Goal: Information Seeking & Learning: Find specific fact

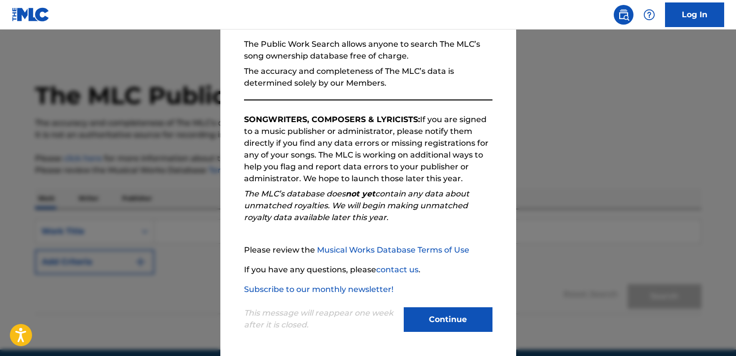
scroll to position [95, 0]
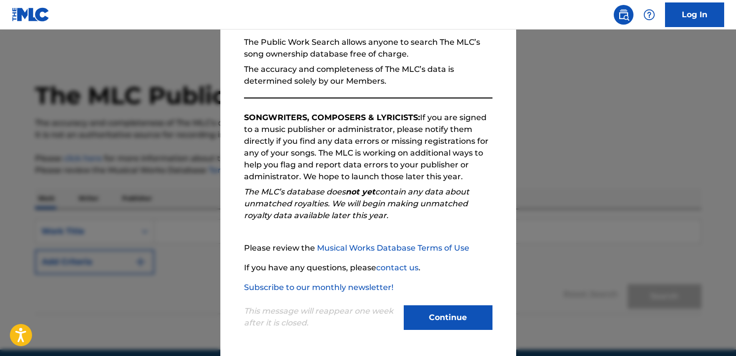
click at [444, 320] on button "Continue" at bounding box center [448, 318] width 89 height 25
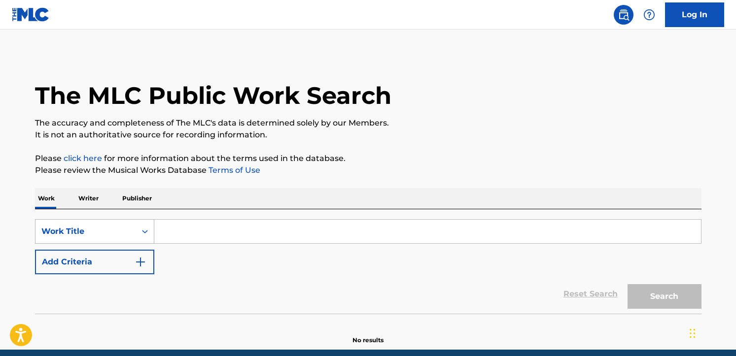
click at [145, 236] on div "Work Title" at bounding box center [94, 231] width 119 height 25
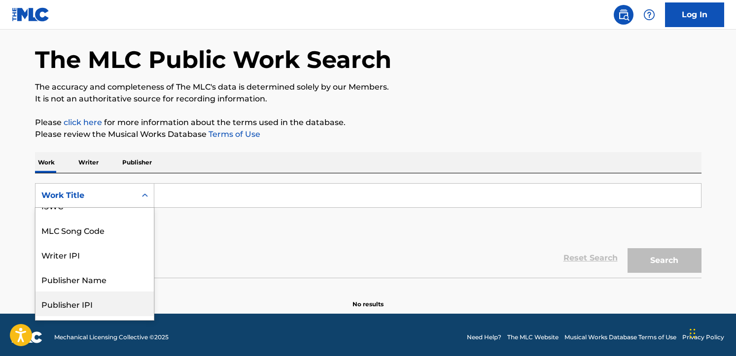
scroll to position [0, 0]
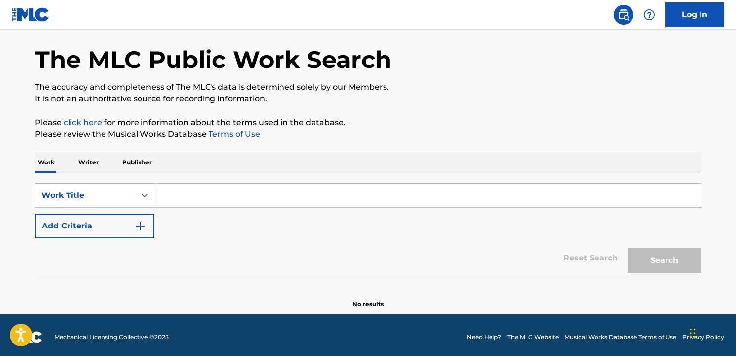
click at [191, 197] on input "Search Form" at bounding box center [427, 196] width 546 height 24
paste input "T3331218721"
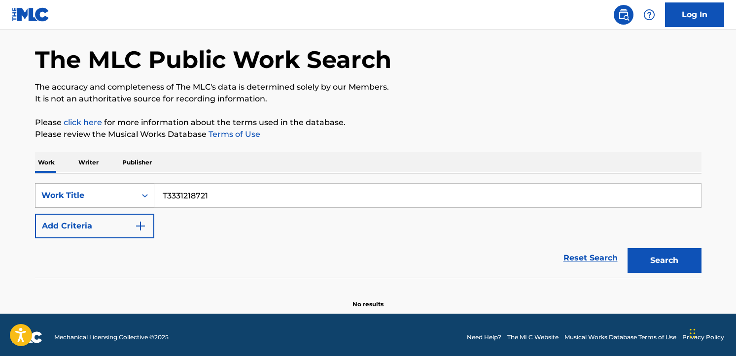
type input "T3331218721"
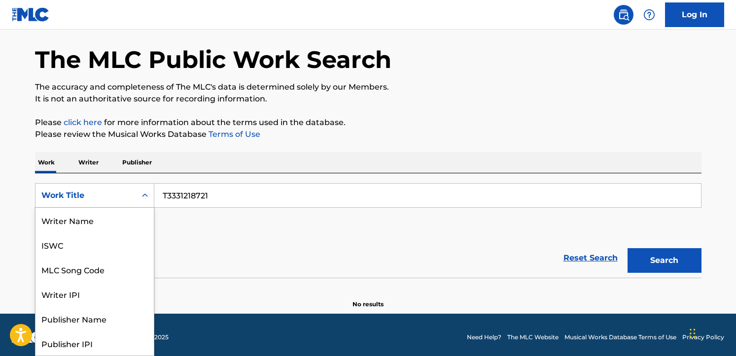
click at [117, 201] on div "Work Title" at bounding box center [85, 196] width 89 height 12
click at [66, 246] on div "ISWC" at bounding box center [94, 245] width 118 height 25
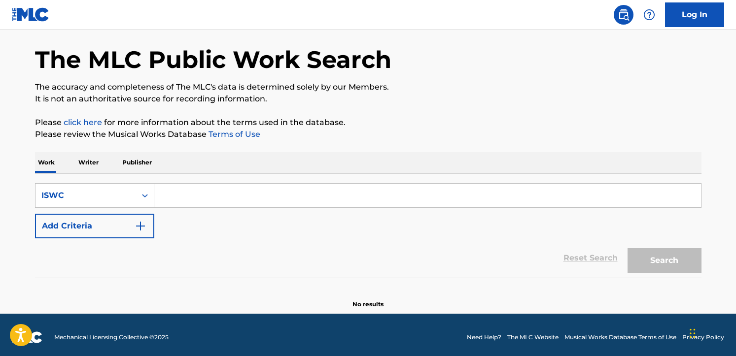
drag, startPoint x: 378, startPoint y: 196, endPoint x: 370, endPoint y: 195, distance: 7.9
click at [378, 196] on input "Search Form" at bounding box center [427, 196] width 546 height 24
paste input "T3331218721"
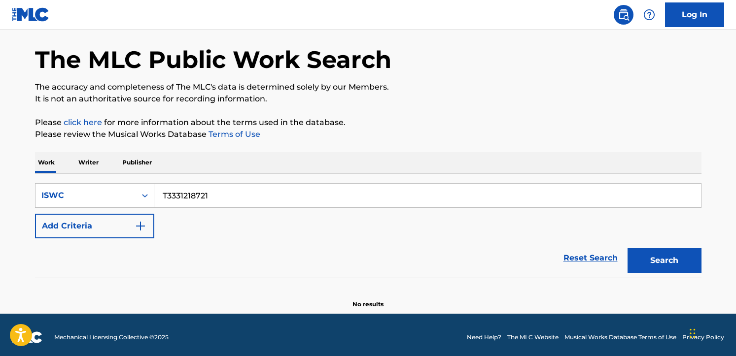
type input "T3331218721"
click at [627, 248] on button "Search" at bounding box center [664, 260] width 74 height 25
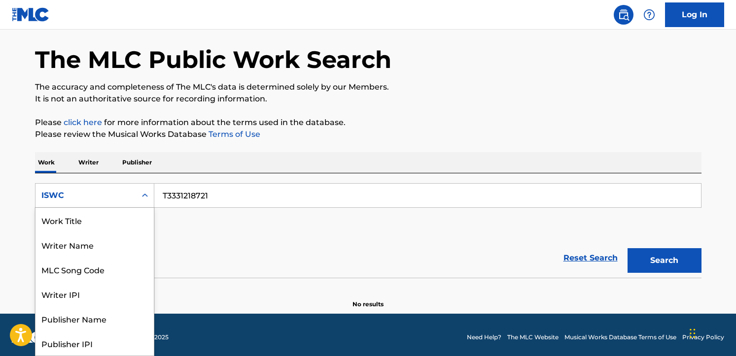
click at [141, 198] on icon "Search Form" at bounding box center [145, 196] width 10 height 10
click at [79, 225] on div "Work Title" at bounding box center [94, 220] width 118 height 25
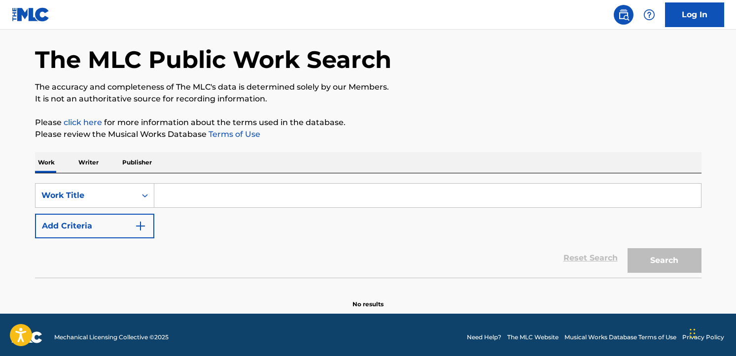
click at [196, 196] on input "Search Form" at bounding box center [427, 196] width 546 height 24
paste input "MANCHILD"
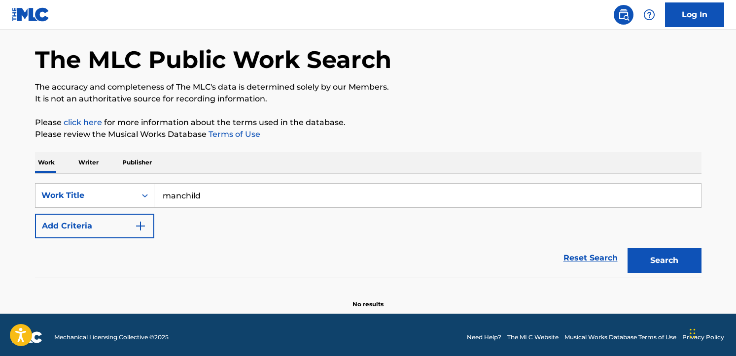
type input "manchild"
click at [641, 256] on button "Search" at bounding box center [664, 260] width 74 height 25
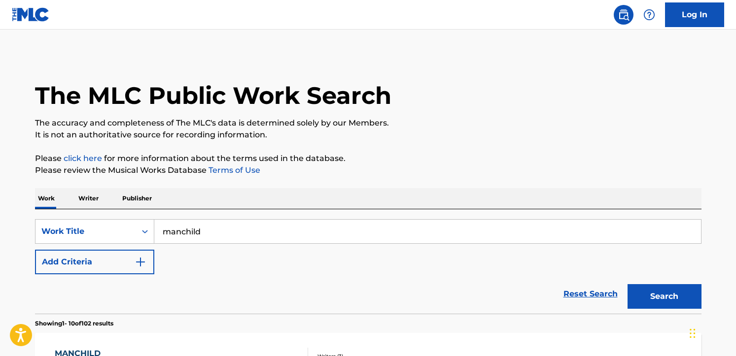
click at [142, 262] on img "Search Form" at bounding box center [141, 262] width 12 height 12
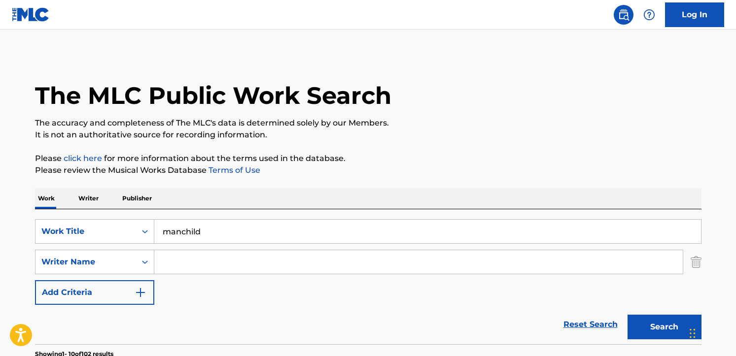
click at [160, 259] on input "Search Form" at bounding box center [418, 262] width 528 height 24
paste input "Sabrina Carpenter"
type input "Sabrina Carpenter"
click at [627, 315] on button "Search" at bounding box center [664, 327] width 74 height 25
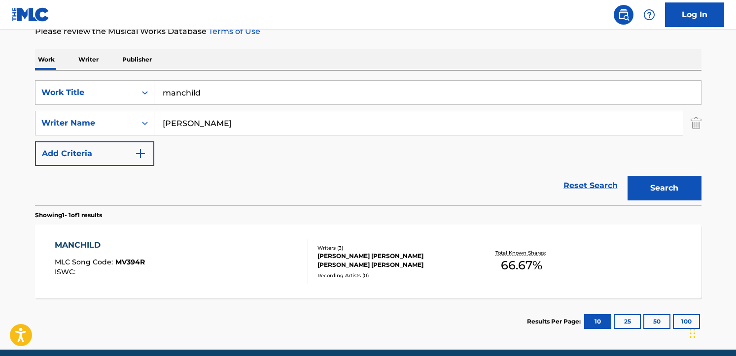
scroll to position [180, 0]
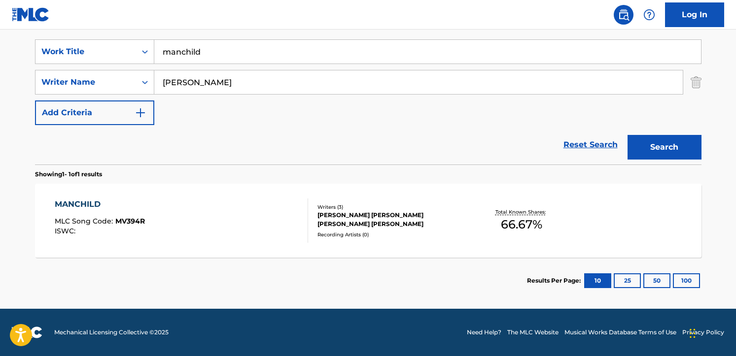
click at [169, 196] on div "MANCHILD MLC Song Code : MV394R ISWC : Writers ( 3 ) AMY ROSE ALLEN, JACK MICHA…" at bounding box center [368, 221] width 666 height 74
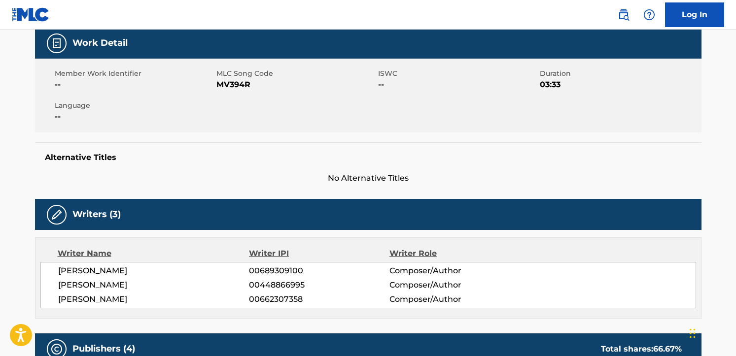
scroll to position [99, 0]
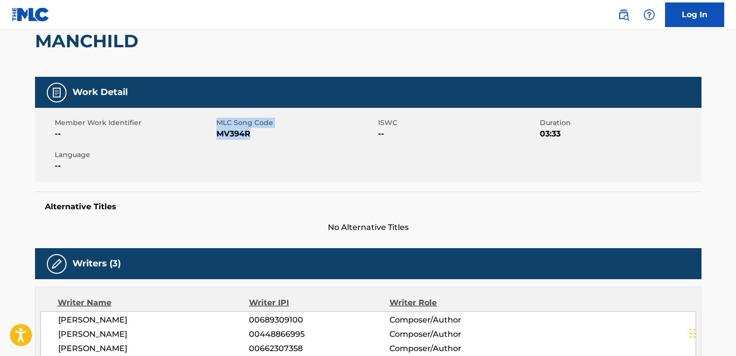
drag, startPoint x: 212, startPoint y: 139, endPoint x: 253, endPoint y: 137, distance: 40.9
click at [253, 137] on div "Member Work Identifier -- MLC Song Code MV394R ISWC -- Duration 03:33 Language …" at bounding box center [368, 145] width 666 height 74
drag, startPoint x: 253, startPoint y: 137, endPoint x: 276, endPoint y: 144, distance: 24.2
click at [276, 144] on div "Member Work Identifier -- MLC Song Code MV394R ISWC -- Duration 03:33 Language …" at bounding box center [368, 145] width 666 height 74
click at [257, 138] on span "MV394R" at bounding box center [295, 134] width 159 height 12
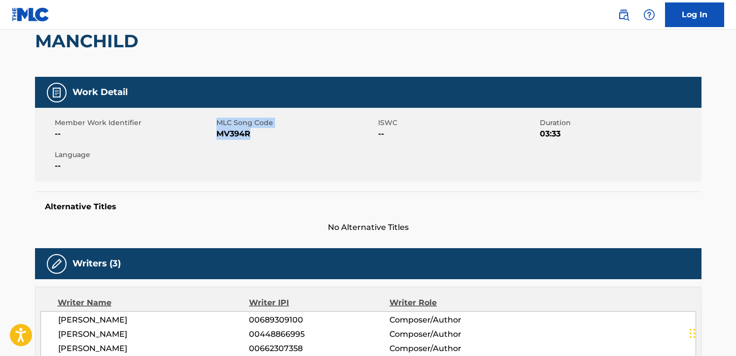
click at [255, 135] on span "MV394R" at bounding box center [295, 134] width 159 height 12
drag, startPoint x: 217, startPoint y: 136, endPoint x: 258, endPoint y: 135, distance: 40.9
click at [258, 135] on span "MV394R" at bounding box center [295, 134] width 159 height 12
copy span "MV394R"
click at [271, 168] on div "Member Work Identifier -- MLC Song Code MV394R ISWC -- Duration 03:33 Language …" at bounding box center [368, 145] width 666 height 74
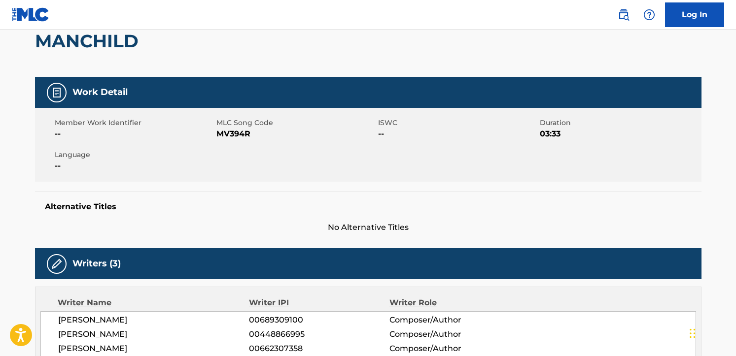
click at [213, 131] on span "--" at bounding box center [134, 134] width 159 height 12
drag, startPoint x: 217, startPoint y: 134, endPoint x: 254, endPoint y: 134, distance: 36.5
click at [254, 134] on span "MV394R" at bounding box center [295, 134] width 159 height 12
copy span "MV394R"
click at [225, 149] on div "Member Work Identifier -- MLC Song Code MV394R ISWC -- Duration 03:33 Language …" at bounding box center [368, 145] width 666 height 74
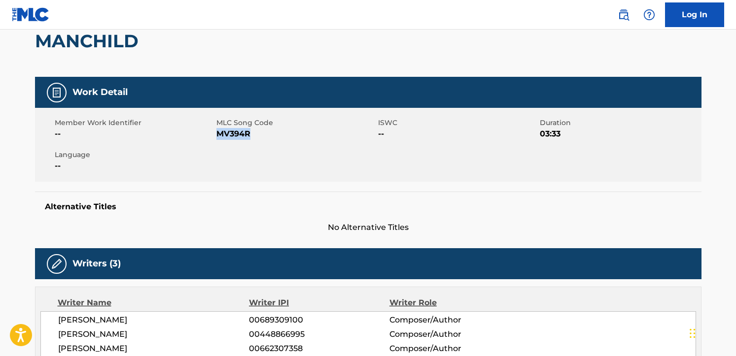
drag, startPoint x: 217, startPoint y: 133, endPoint x: 251, endPoint y: 136, distance: 34.1
click at [251, 136] on span "MV394R" at bounding box center [295, 134] width 159 height 12
copy span "MV394R"
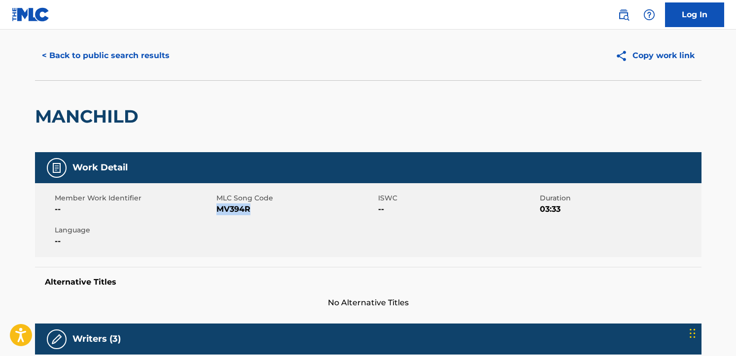
scroll to position [0, 0]
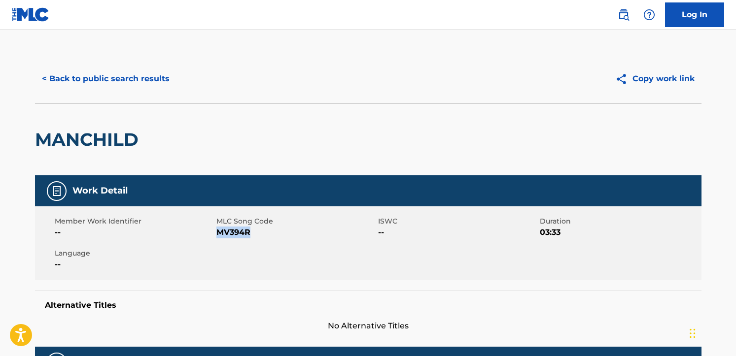
drag, startPoint x: 653, startPoint y: 77, endPoint x: 646, endPoint y: 82, distance: 8.4
click at [651, 82] on button "Copy work link" at bounding box center [654, 79] width 93 height 25
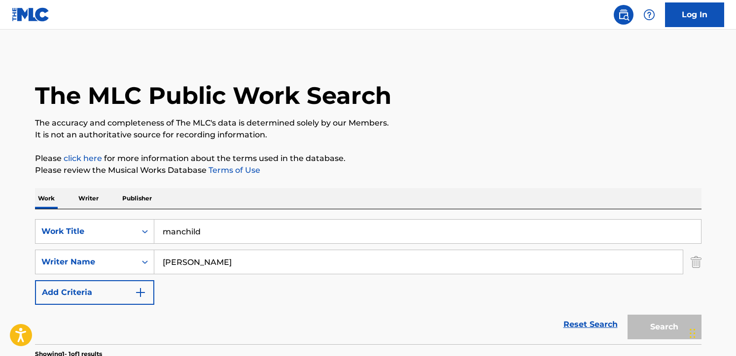
scroll to position [124, 0]
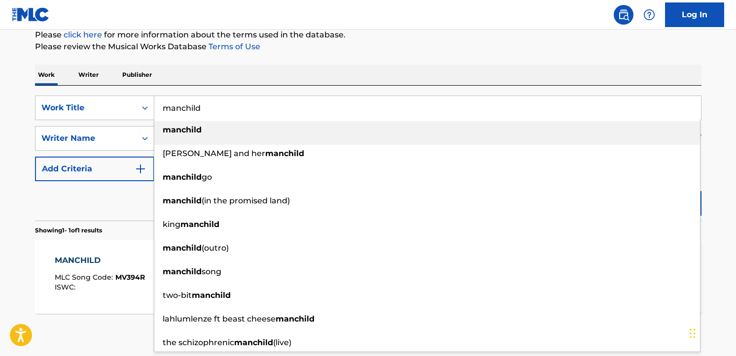
drag, startPoint x: 222, startPoint y: 108, endPoint x: 161, endPoint y: 102, distance: 60.9
click at [161, 102] on input "manchild" at bounding box center [427, 108] width 546 height 24
click at [226, 71] on div "Work Writer Publisher" at bounding box center [368, 75] width 666 height 21
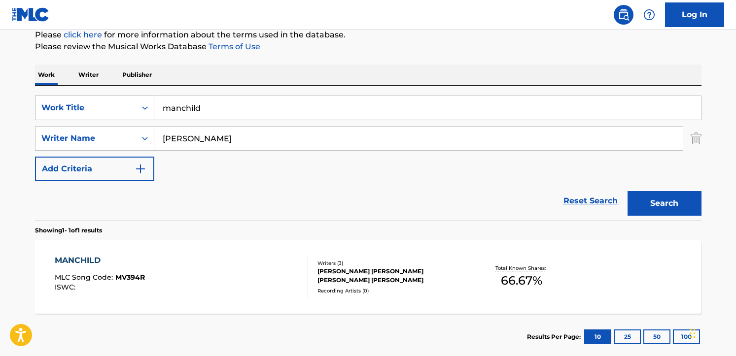
drag, startPoint x: 216, startPoint y: 109, endPoint x: 111, endPoint y: 103, distance: 105.6
click at [111, 103] on div "SearchWithCriteria4014ce62-a9a0-48b8-a4fb-3809187053c5 Work Title manchild" at bounding box center [368, 108] width 666 height 25
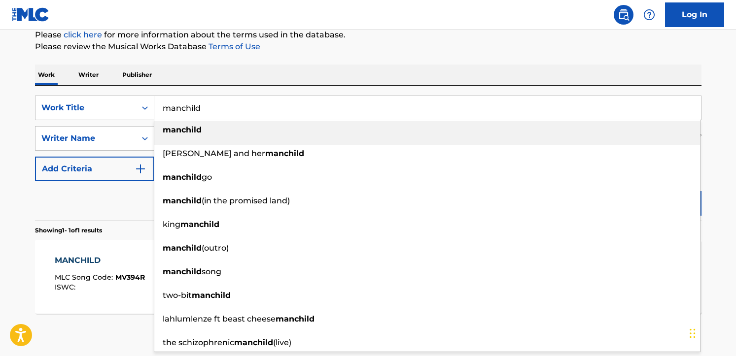
paste input "Ordinary"
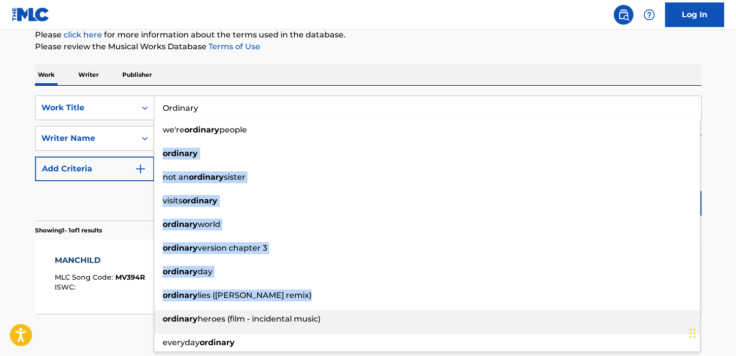
click at [152, 325] on div "SearchWithCriteria4014ce62-a9a0-48b8-a4fb-3809187053c5 Work Title Ordinary we'r…" at bounding box center [368, 223] width 666 height 274
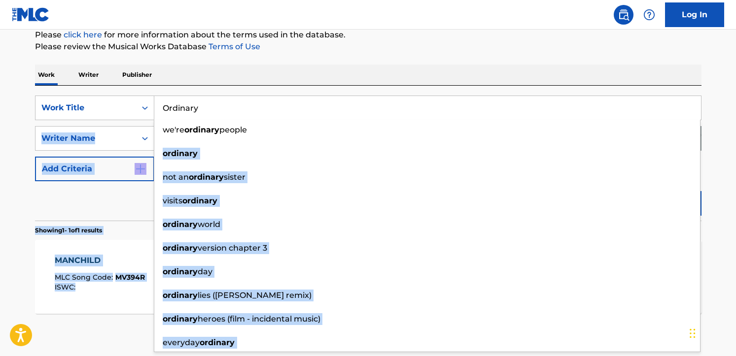
drag, startPoint x: 152, startPoint y: 325, endPoint x: 143, endPoint y: 327, distance: 9.6
click at [147, 326] on section "Results Per Page: 10 25 50 100" at bounding box center [368, 337] width 666 height 46
click at [133, 328] on section "Results Per Page: 10 25 50 100" at bounding box center [368, 337] width 666 height 46
click at [131, 202] on div "Reset Search Search" at bounding box center [368, 200] width 666 height 39
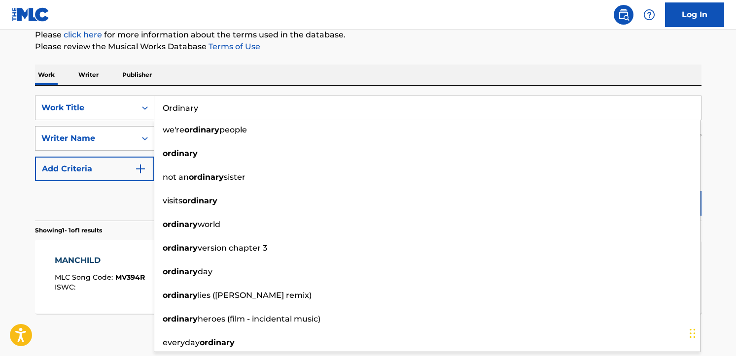
click at [258, 72] on div "Work Writer Publisher" at bounding box center [368, 75] width 666 height 21
click at [232, 103] on input "Ordinary" at bounding box center [427, 108] width 546 height 24
click at [220, 108] on input "Ordinary" at bounding box center [427, 108] width 546 height 24
click at [177, 106] on input "Ordinary" at bounding box center [427, 108] width 546 height 24
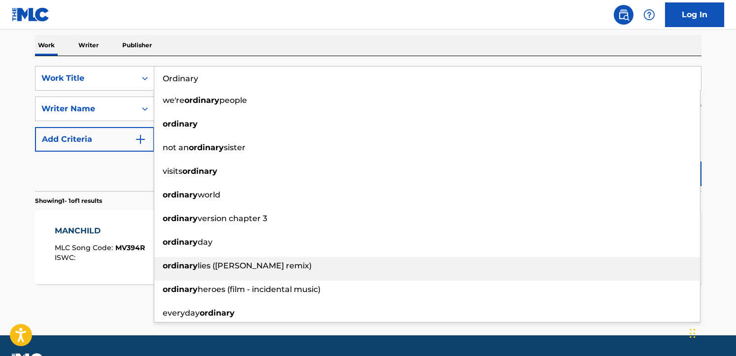
scroll to position [180, 0]
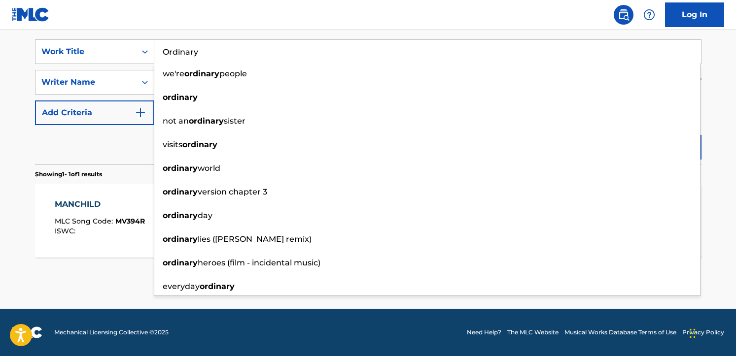
click at [194, 49] on input "Ordinary" at bounding box center [427, 52] width 546 height 24
click at [132, 51] on div "Work Title" at bounding box center [85, 51] width 101 height 19
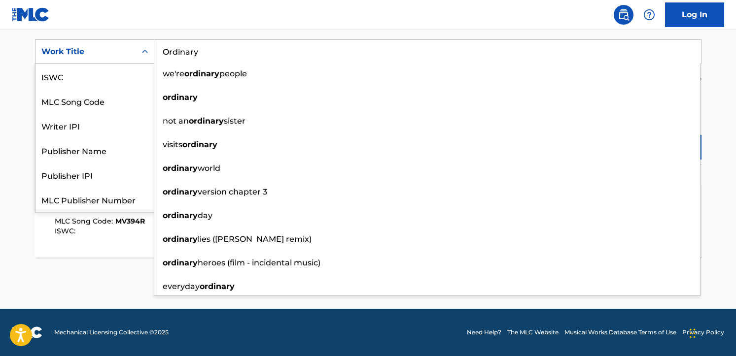
scroll to position [25, 0]
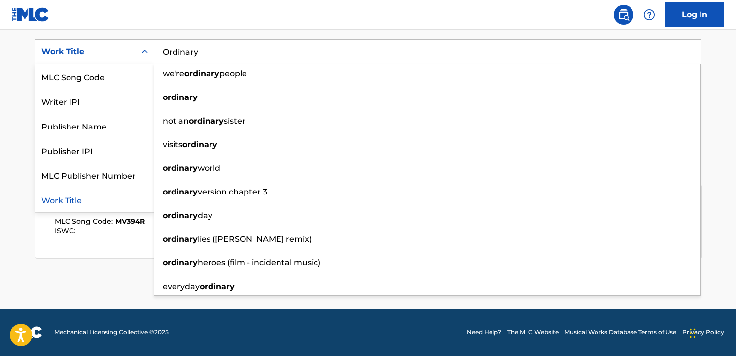
click at [134, 51] on div "Work Title" at bounding box center [85, 51] width 101 height 19
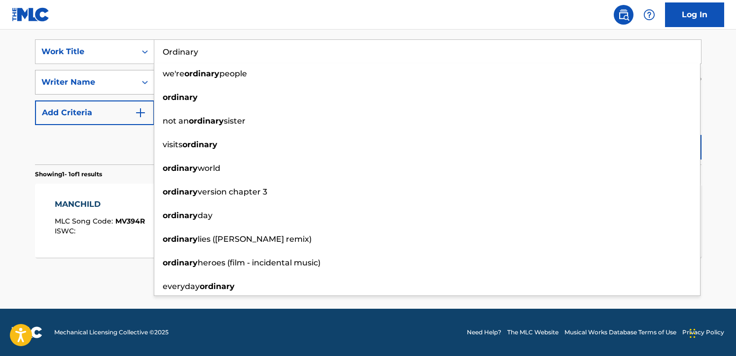
click at [128, 77] on div "Writer Name" at bounding box center [85, 82] width 89 height 12
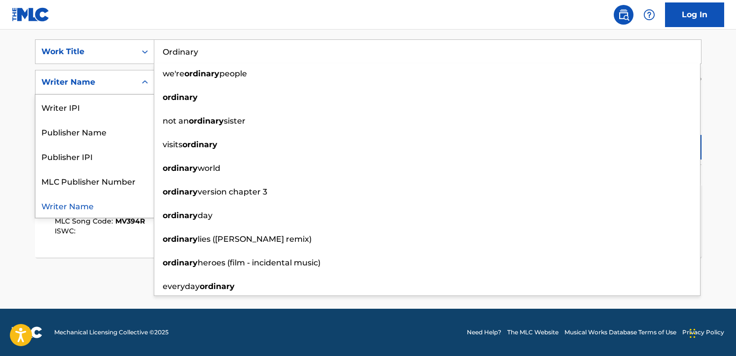
click at [128, 77] on div "Writer Name" at bounding box center [85, 82] width 89 height 12
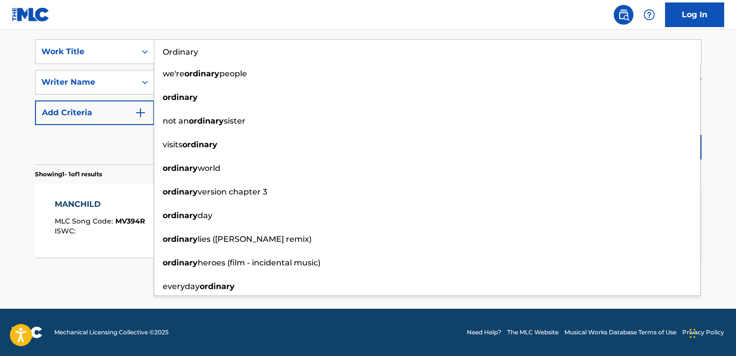
click at [715, 90] on main "The MLC Public Work Search The accuracy and completeness of The MLC's data is d…" at bounding box center [368, 79] width 736 height 459
click at [186, 52] on input "Ordinary" at bounding box center [427, 52] width 546 height 24
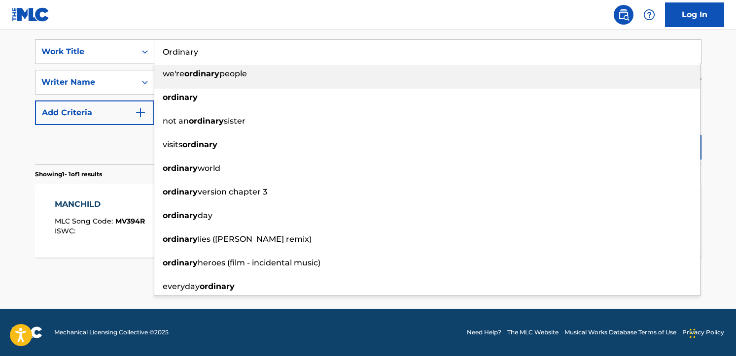
click at [178, 74] on span "we're" at bounding box center [174, 73] width 22 height 9
type input "we're ordinary people"
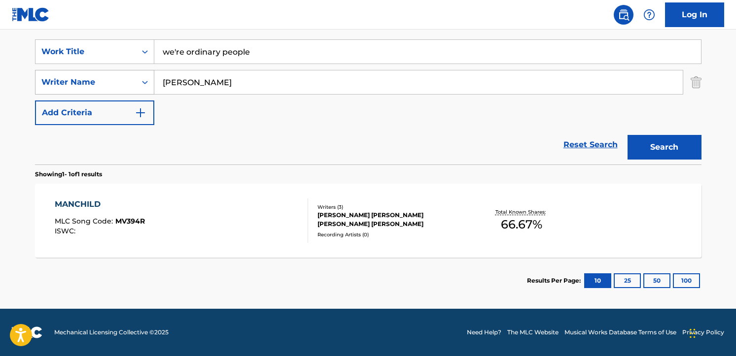
drag, startPoint x: 256, startPoint y: 82, endPoint x: 102, endPoint y: 86, distance: 154.8
click at [102, 86] on div "SearchWithCriteriac8c1dee5-d869-4a51-9d5f-80204e5b5b93 Writer Name Sabrina Carp…" at bounding box center [368, 82] width 666 height 25
paste input "Alex Warren"
type input "Alex Warren"
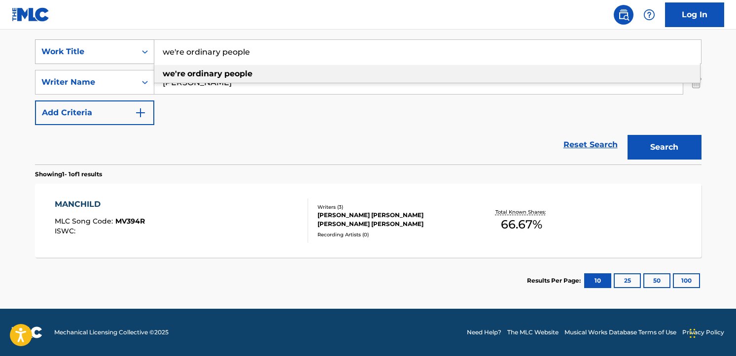
drag, startPoint x: 269, startPoint y: 55, endPoint x: 122, endPoint y: 52, distance: 146.9
click at [122, 52] on div "SearchWithCriteria4014ce62-a9a0-48b8-a4fb-3809187053c5 Work Title we're ordinar…" at bounding box center [368, 51] width 666 height 25
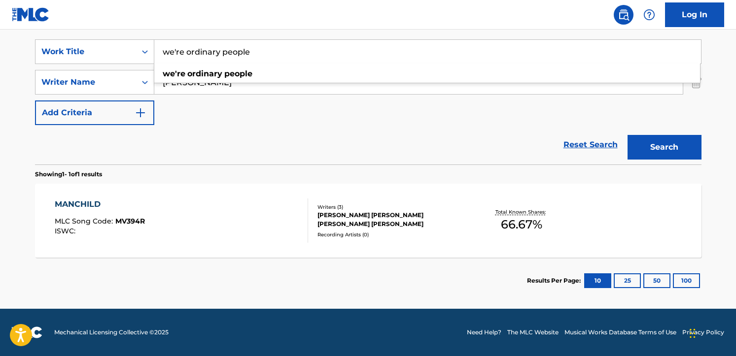
click at [261, 50] on input "we're ordinary people" at bounding box center [427, 52] width 546 height 24
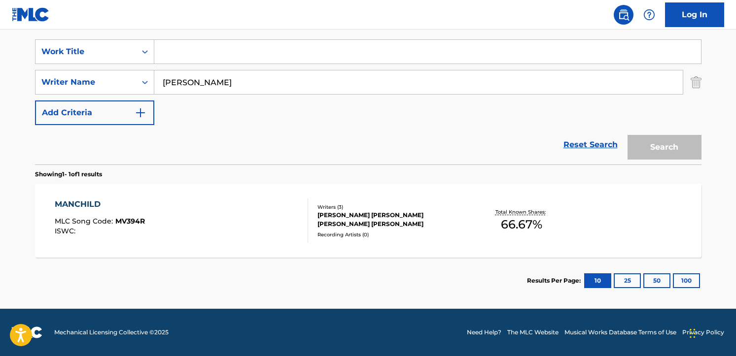
paste input "Ordinary"
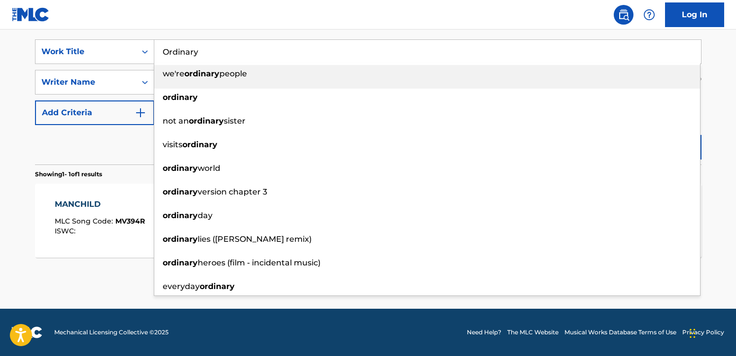
type input "we're ordinary people"
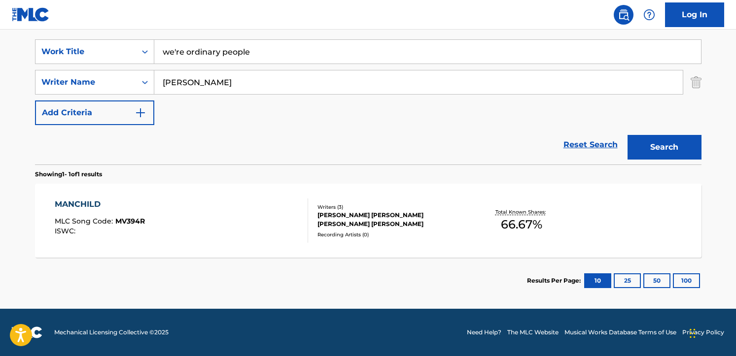
click at [237, 217] on div "MANCHILD MLC Song Code : MV394R ISWC :" at bounding box center [181, 221] width 253 height 44
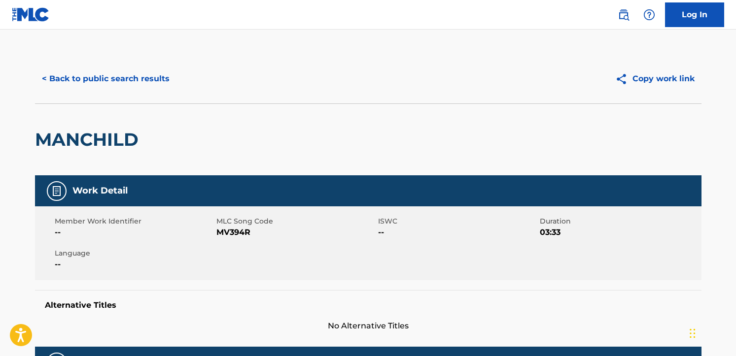
scroll to position [124, 0]
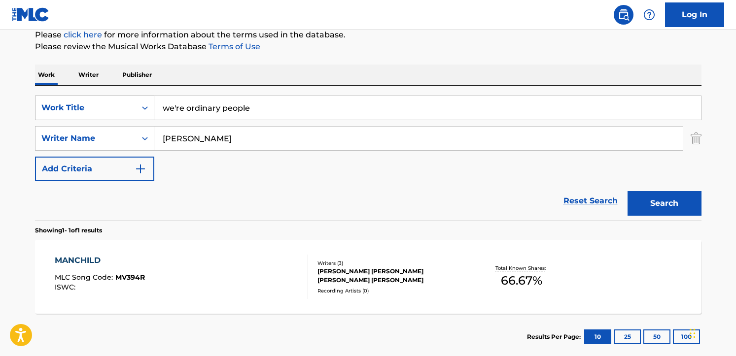
drag, startPoint x: 236, startPoint y: 110, endPoint x: 119, endPoint y: 100, distance: 116.7
click at [119, 100] on div "SearchWithCriteria4014ce62-a9a0-48b8-a4fb-3809187053c5 Work Title we're ordinar…" at bounding box center [368, 108] width 666 height 25
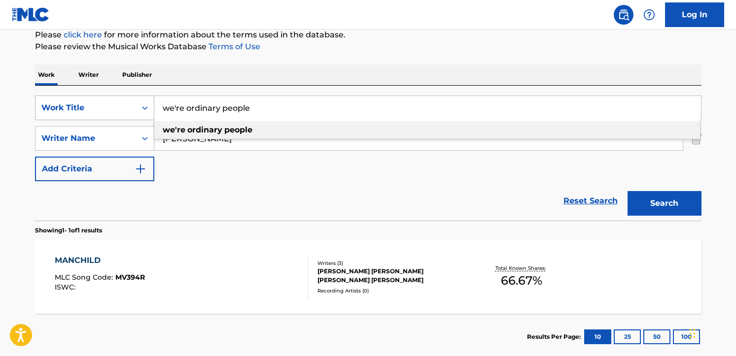
paste input "Ordinary"
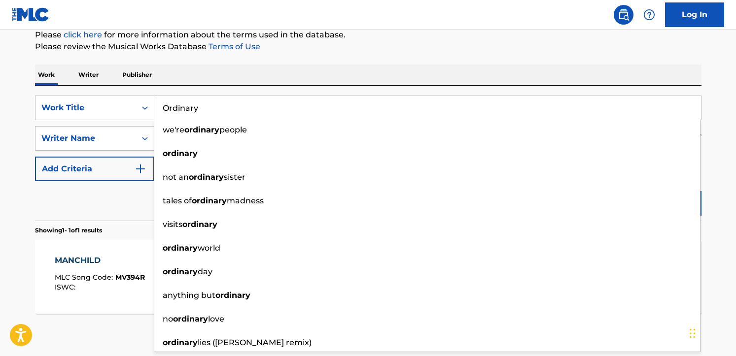
click at [199, 112] on input "Ordinary" at bounding box center [427, 108] width 546 height 24
click at [180, 109] on input "Ordinary" at bounding box center [427, 108] width 546 height 24
click at [177, 111] on input "Ordinary" at bounding box center [427, 108] width 546 height 24
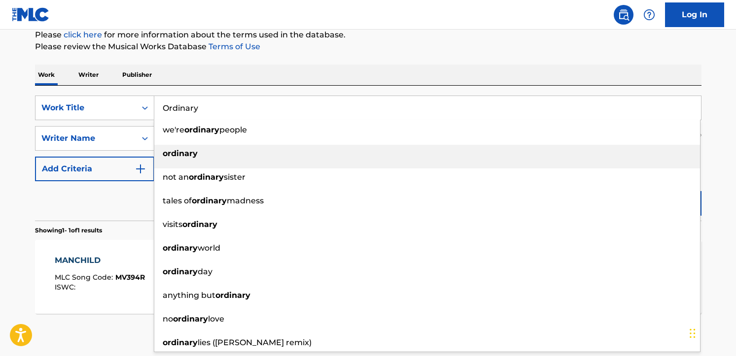
click at [172, 154] on strong "ordinary" at bounding box center [180, 153] width 35 height 9
type input "ordinary"
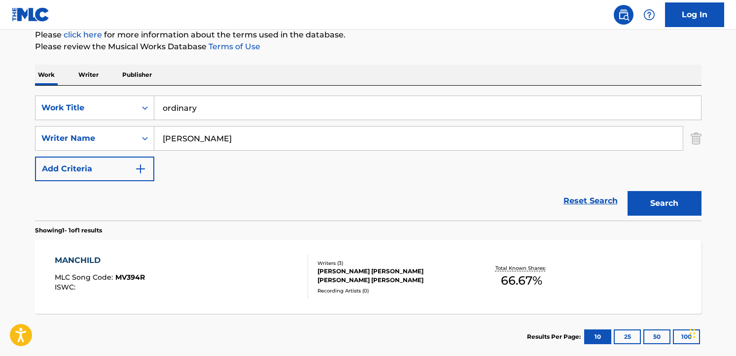
click at [648, 200] on button "Search" at bounding box center [664, 203] width 74 height 25
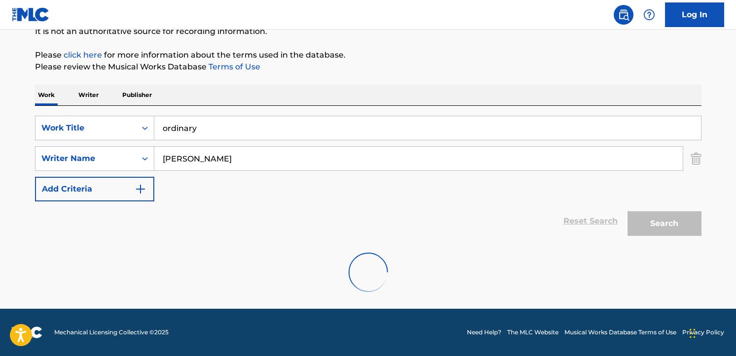
scroll to position [71, 0]
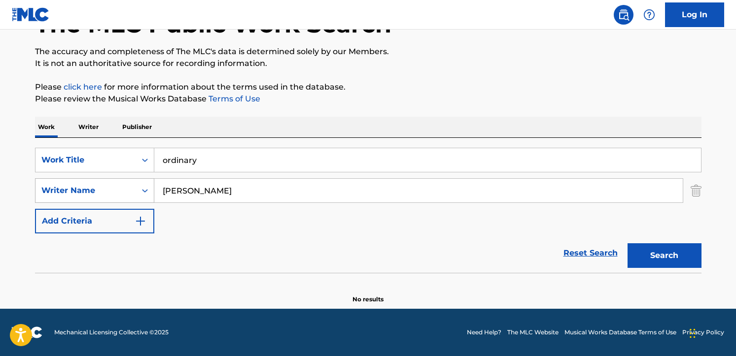
drag, startPoint x: 241, startPoint y: 194, endPoint x: 128, endPoint y: 180, distance: 114.7
click at [128, 180] on div "SearchWithCriteriac8c1dee5-d869-4a51-9d5f-80204e5b5b93 Writer Name Alex Warren" at bounding box center [368, 190] width 666 height 25
click at [627, 243] on button "Search" at bounding box center [664, 255] width 74 height 25
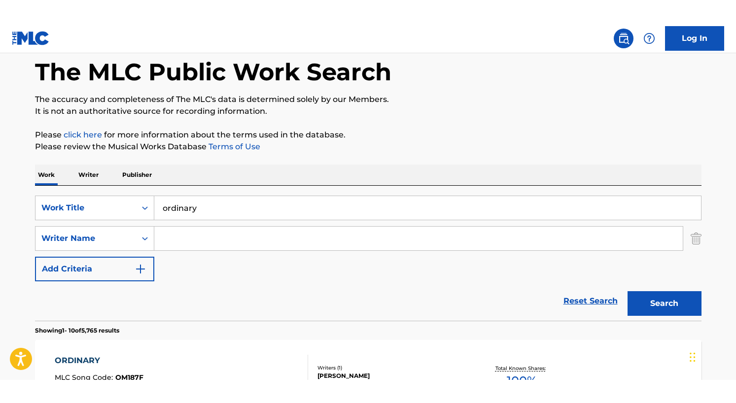
scroll to position [43, 0]
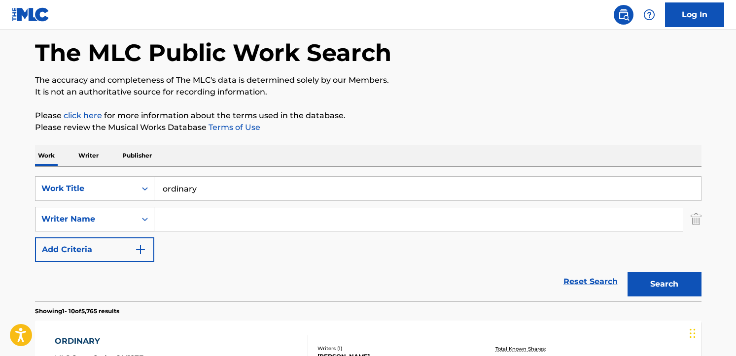
click at [149, 218] on icon "Search Form" at bounding box center [145, 219] width 10 height 10
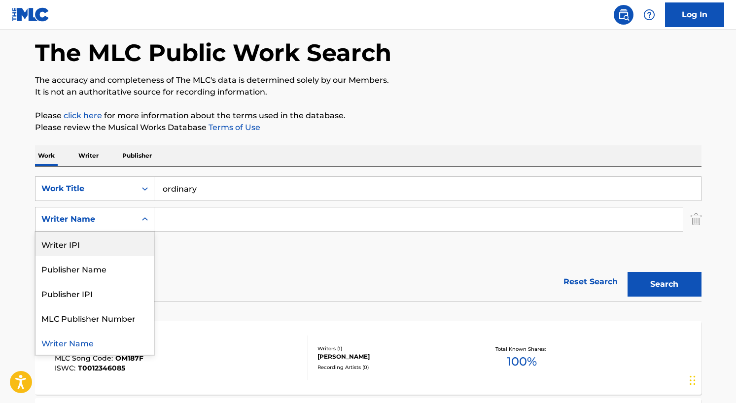
click at [137, 223] on div "Search Form" at bounding box center [145, 219] width 18 height 18
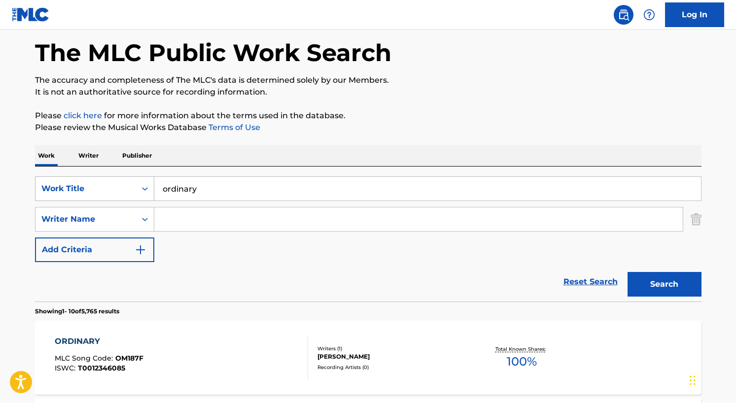
drag, startPoint x: 206, startPoint y: 189, endPoint x: 151, endPoint y: 185, distance: 54.9
click at [151, 185] on div "SearchWithCriteria4014ce62-a9a0-48b8-a4fb-3809187053c5 Work Title ordinary" at bounding box center [368, 188] width 666 height 25
click at [205, 225] on input "Search Form" at bounding box center [418, 219] width 528 height 24
paste input "Alex Warren"
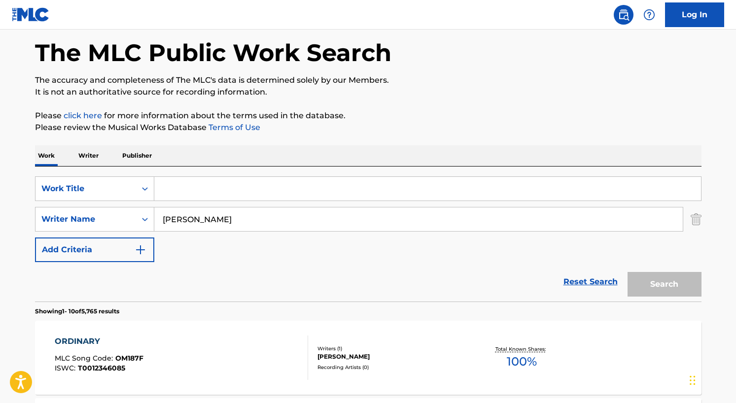
type input "Alex Warren"
click at [664, 284] on div "Search" at bounding box center [661, 281] width 79 height 39
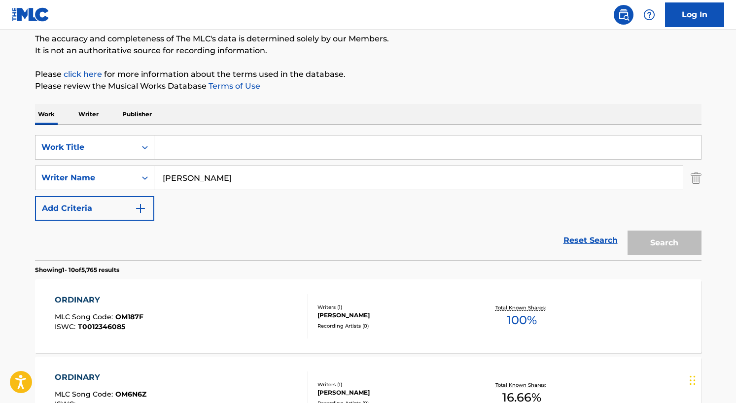
scroll to position [191, 0]
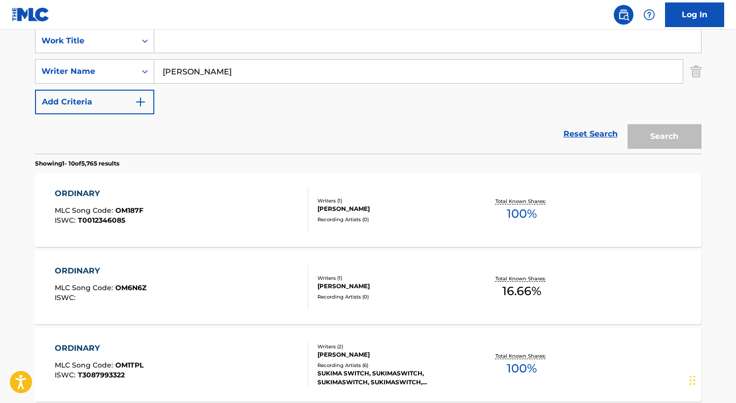
click at [83, 193] on div "ORDINARY" at bounding box center [99, 194] width 89 height 12
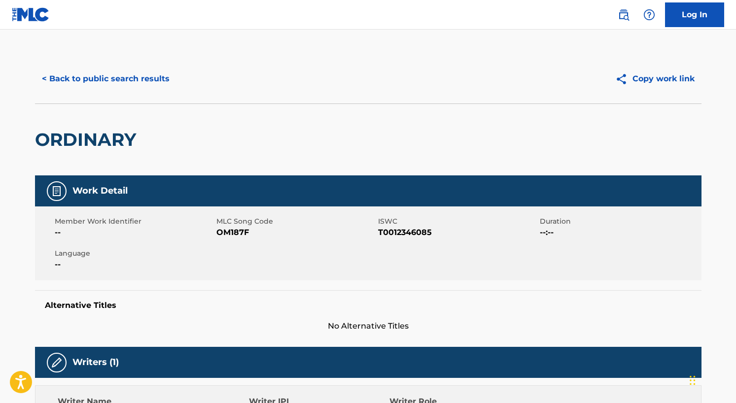
click at [672, 80] on button "Copy work link" at bounding box center [654, 79] width 93 height 25
drag, startPoint x: 208, startPoint y: 231, endPoint x: 237, endPoint y: 233, distance: 28.6
click at [237, 233] on div "Member Work Identifier -- MLC Song Code OM187F ISWC T0012346085 Duration --:-- …" at bounding box center [368, 243] width 666 height 74
drag, startPoint x: 237, startPoint y: 233, endPoint x: 216, endPoint y: 235, distance: 20.7
click at [216, 235] on span "OM187F" at bounding box center [295, 233] width 159 height 12
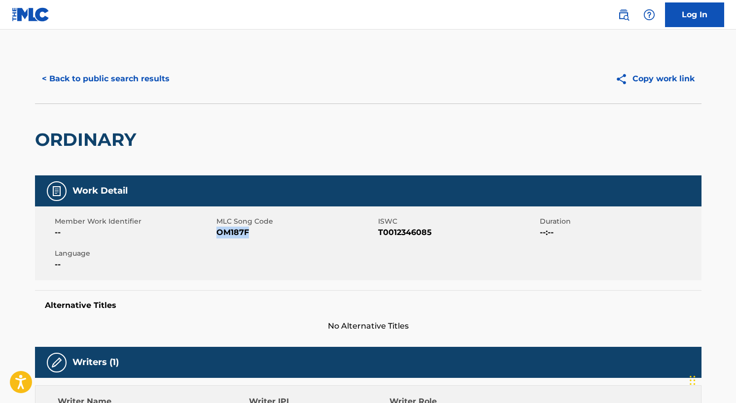
copy span "OM187F"
drag, startPoint x: 639, startPoint y: 80, endPoint x: 633, endPoint y: 85, distance: 7.4
click at [637, 82] on button "Copy work link" at bounding box center [654, 79] width 93 height 25
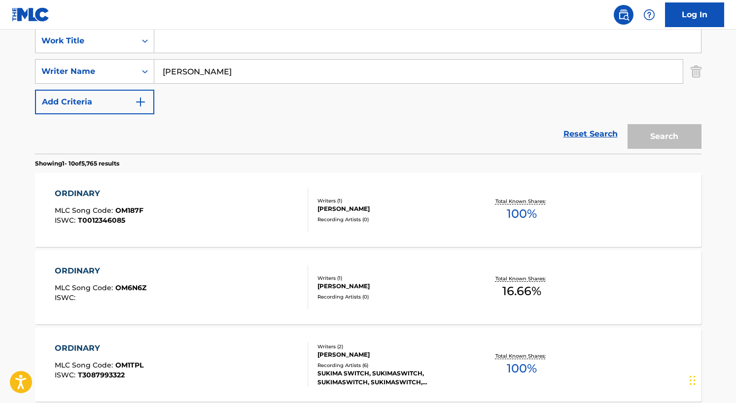
scroll to position [43, 0]
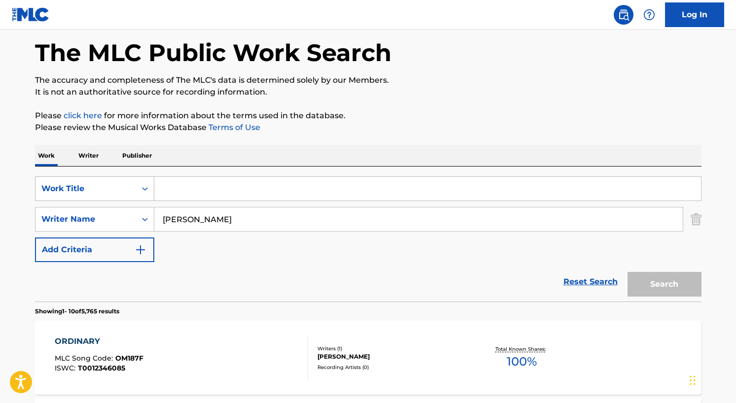
click at [144, 195] on div "Search Form" at bounding box center [145, 189] width 18 height 18
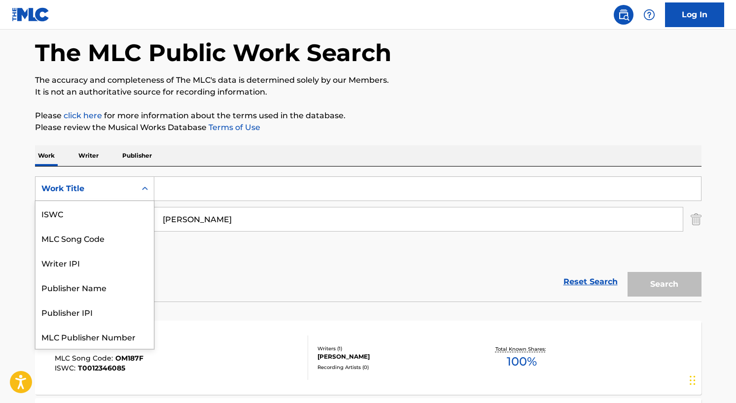
scroll to position [25, 0]
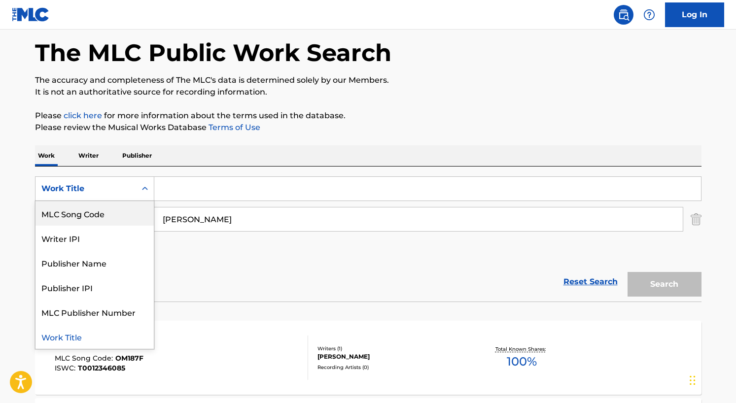
click at [101, 214] on div "MLC Song Code" at bounding box center [94, 213] width 118 height 25
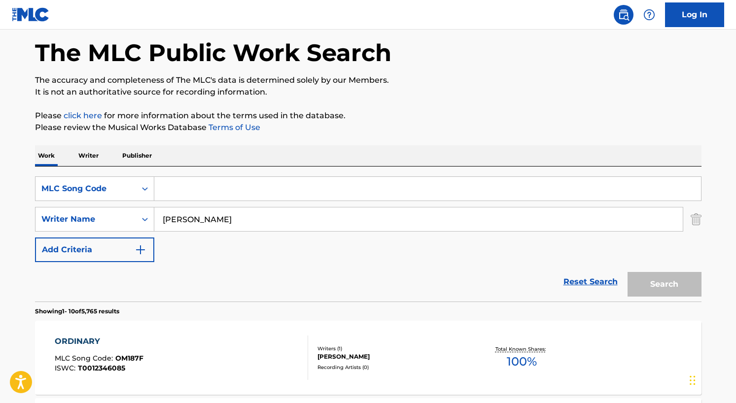
click at [170, 191] on input "Search Form" at bounding box center [427, 189] width 546 height 24
paste input "AE5JWF"
type input "AE5JWF"
drag, startPoint x: 166, startPoint y: 221, endPoint x: 292, endPoint y: 232, distance: 126.7
click at [292, 232] on div "SearchWithCriteriac54db755-ea6f-4667-8126-4b4e148e93d6 MLC Song Code AE5JWF Sea…" at bounding box center [368, 219] width 666 height 86
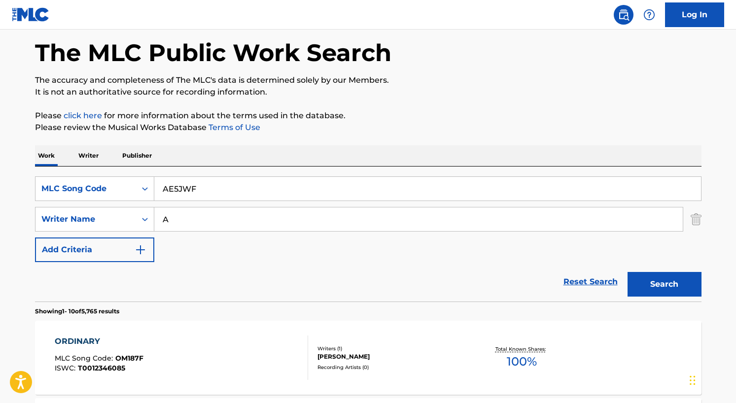
type input "A"
click at [627, 272] on button "Search" at bounding box center [664, 284] width 74 height 25
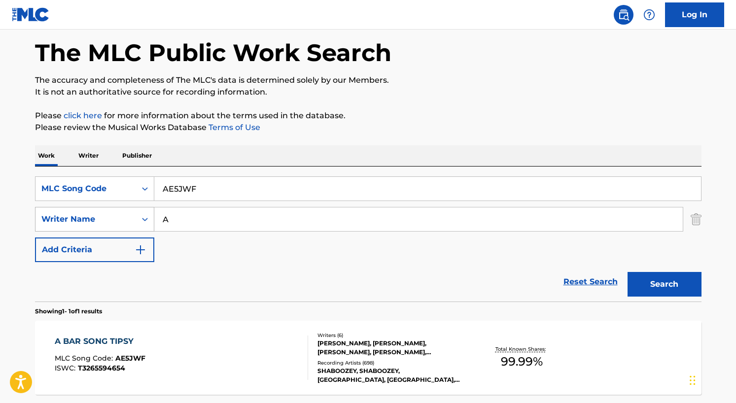
drag, startPoint x: 228, startPoint y: 218, endPoint x: 149, endPoint y: 212, distance: 79.6
click at [149, 212] on div "SearchWithCriteriac8c1dee5-d869-4a51-9d5f-80204e5b5b93 Writer Name A" at bounding box center [368, 219] width 666 height 25
click at [627, 272] on button "Search" at bounding box center [664, 284] width 74 height 25
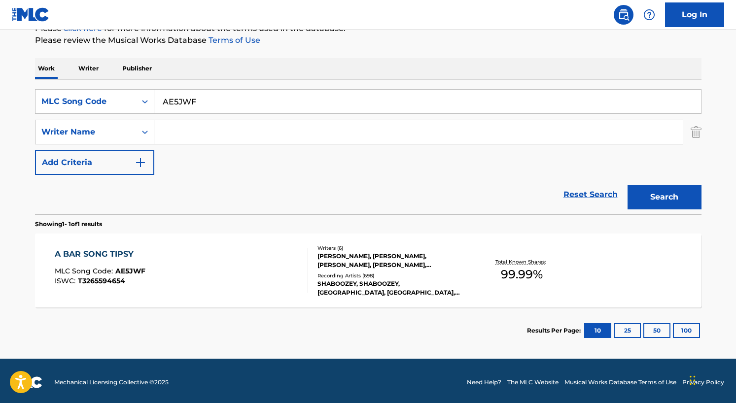
scroll to position [133, 0]
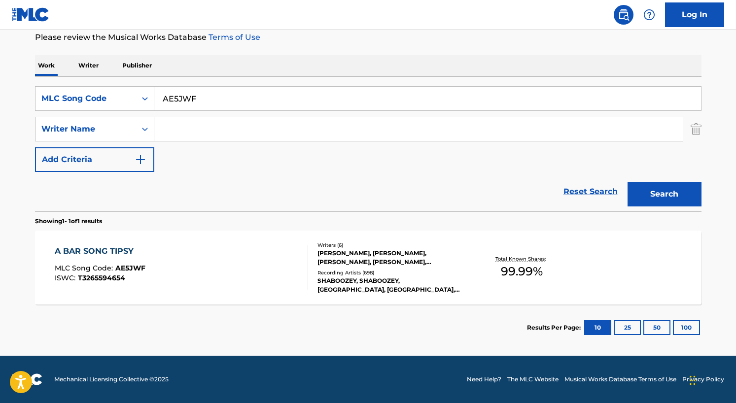
click at [523, 272] on span "99.99 %" at bounding box center [522, 272] width 42 height 18
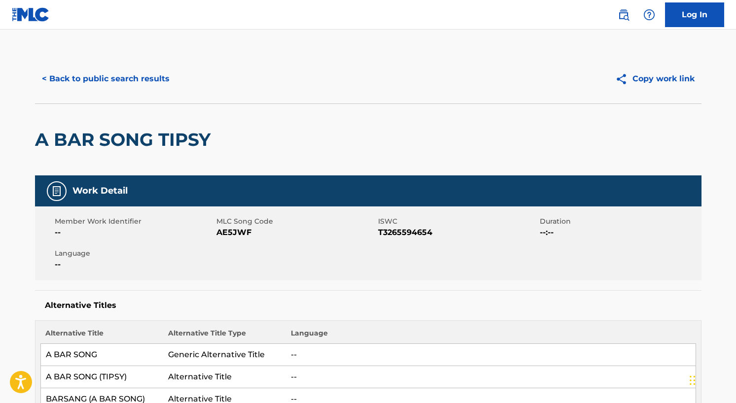
scroll to position [77, 0]
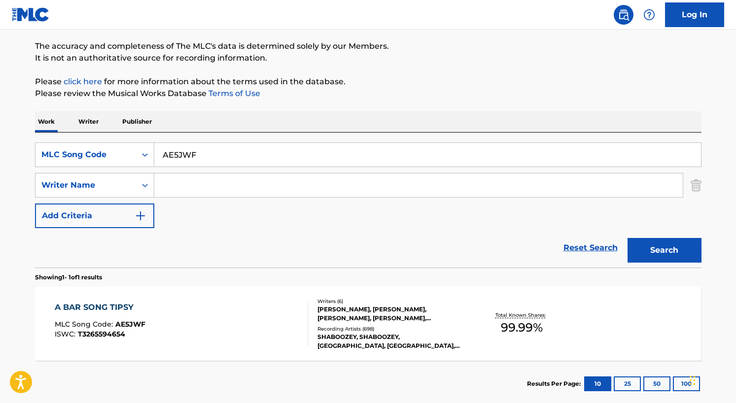
click at [120, 311] on div "A BAR SONG TIPSY" at bounding box center [100, 308] width 91 height 12
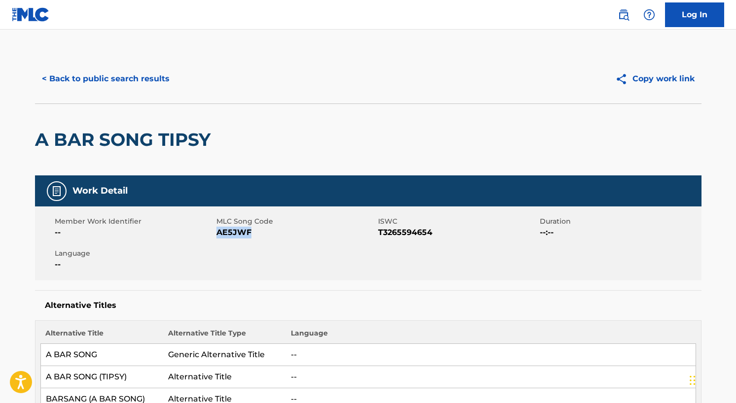
drag, startPoint x: 217, startPoint y: 231, endPoint x: 262, endPoint y: 237, distance: 45.7
click at [262, 237] on span "AE5JWF" at bounding box center [295, 233] width 159 height 12
copy span "AE5JWF"
click at [663, 85] on button "Copy work link" at bounding box center [654, 79] width 93 height 25
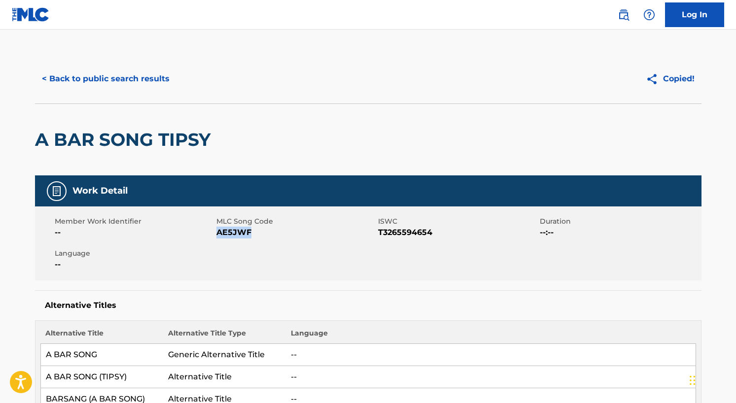
copy span "AE5JWF"
click at [653, 80] on button "Copy work link" at bounding box center [654, 79] width 93 height 25
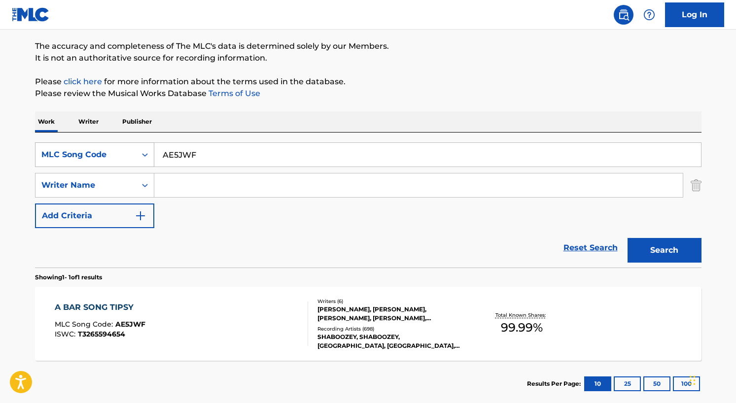
click at [146, 155] on icon "Search Form" at bounding box center [145, 154] width 6 height 3
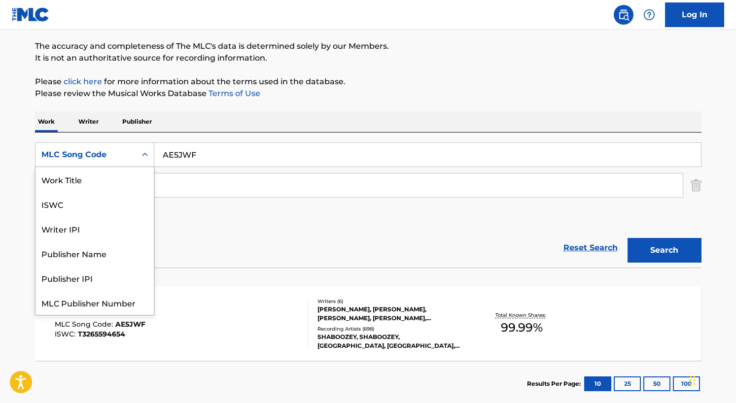
scroll to position [25, 0]
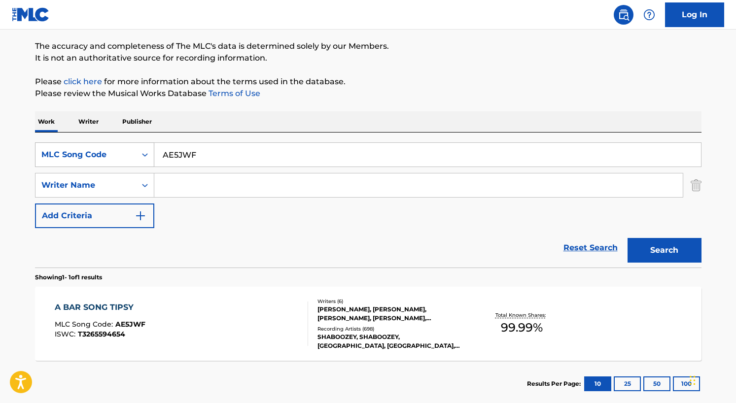
drag, startPoint x: 207, startPoint y: 154, endPoint x: 152, endPoint y: 150, distance: 55.4
click at [152, 150] on div "SearchWithCriteriac54db755-ea6f-4667-8126-4b4e148e93d6 MLC Song Code AE5JWF" at bounding box center [368, 154] width 666 height 25
click at [170, 189] on input "Search Form" at bounding box center [418, 185] width 528 height 24
paste input "Morgan Wallen"
type input "Morgan Wallen"
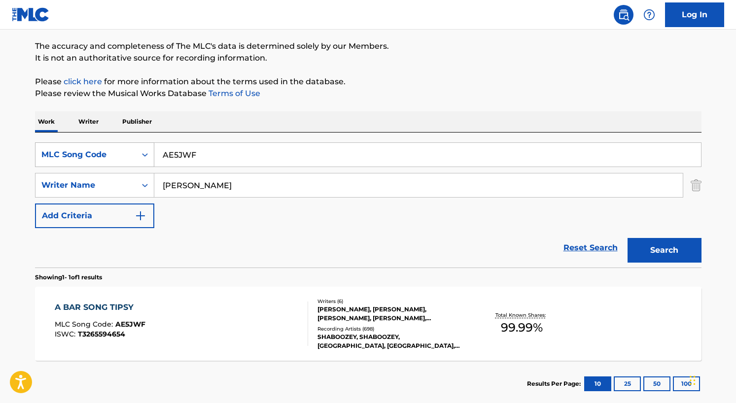
drag, startPoint x: 204, startPoint y: 151, endPoint x: 140, endPoint y: 151, distance: 64.6
click at [140, 151] on div "SearchWithCriteriac54db755-ea6f-4667-8126-4b4e148e93d6 MLC Song Code AE5JWF" at bounding box center [368, 154] width 666 height 25
click at [676, 252] on div "Search" at bounding box center [661, 247] width 79 height 39
click at [243, 184] on input "Morgan Wallen" at bounding box center [418, 185] width 528 height 24
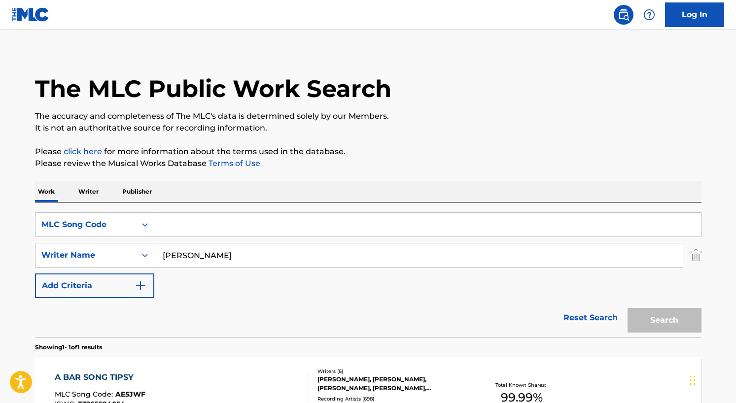
scroll to position [0, 0]
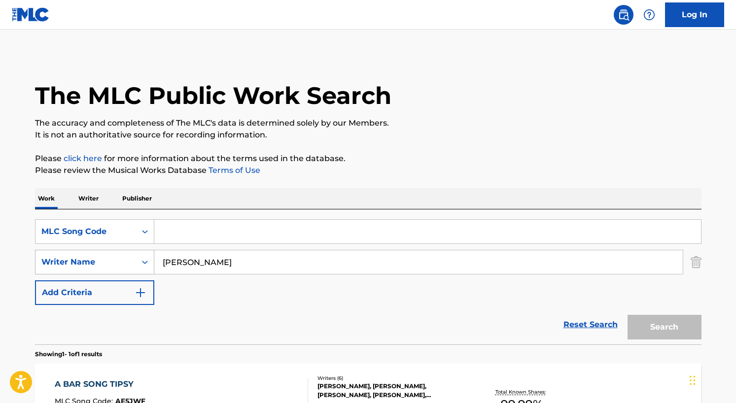
click at [145, 260] on icon "Search Form" at bounding box center [145, 262] width 10 height 10
drag, startPoint x: 250, startPoint y: 266, endPoint x: 160, endPoint y: 259, distance: 90.9
click at [160, 259] on input "Morgan Wallen" at bounding box center [418, 262] width 528 height 24
click at [227, 234] on input "Search Form" at bounding box center [427, 232] width 546 height 24
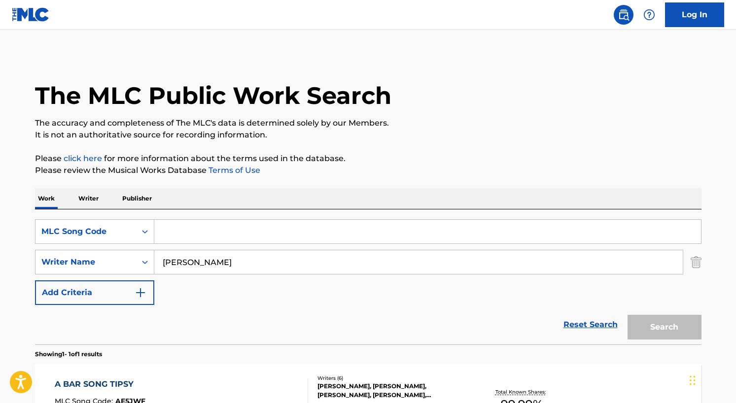
drag, startPoint x: 344, startPoint y: 227, endPoint x: 340, endPoint y: 237, distance: 10.2
click at [344, 227] on input "Search Form" at bounding box center [427, 232] width 546 height 24
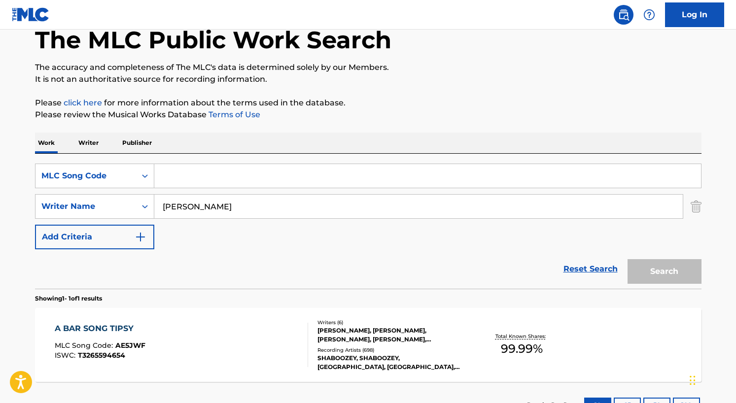
scroll to position [133, 0]
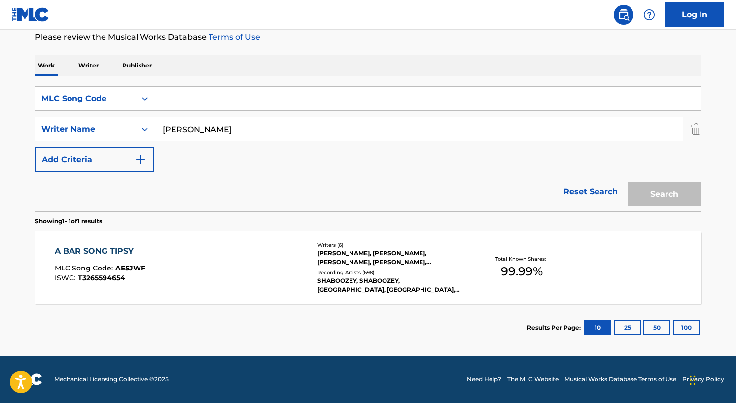
drag, startPoint x: 230, startPoint y: 127, endPoint x: 128, endPoint y: 127, distance: 101.5
click at [128, 127] on div "SearchWithCriteriac8c1dee5-d869-4a51-9d5f-80204e5b5b93 Writer Name Morgan Wallen" at bounding box center [368, 129] width 666 height 25
click at [140, 102] on icon "Search Form" at bounding box center [145, 99] width 10 height 10
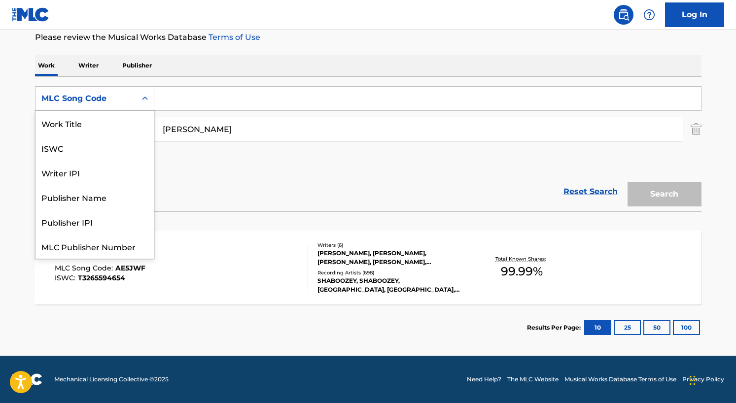
scroll to position [25, 0]
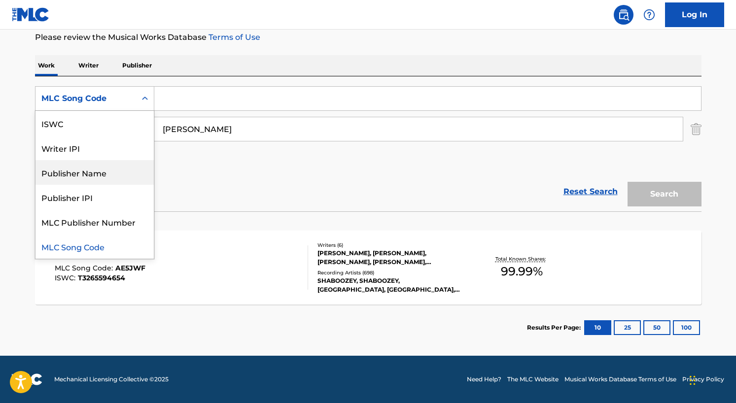
click at [245, 163] on div "SearchWithCriteriac54db755-ea6f-4667-8126-4b4e148e93d6 7 results available. Use…" at bounding box center [368, 129] width 666 height 86
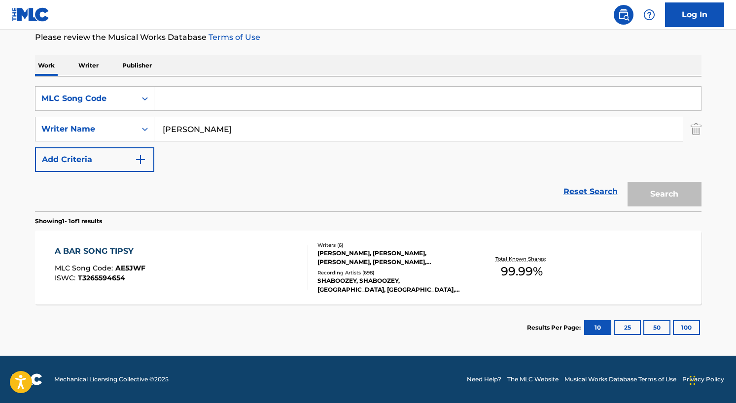
drag, startPoint x: 234, startPoint y: 126, endPoint x: 0, endPoint y: 114, distance: 234.4
click at [8, 116] on main "The MLC Public Work Search The accuracy and completeness of The MLC's data is d…" at bounding box center [368, 126] width 736 height 459
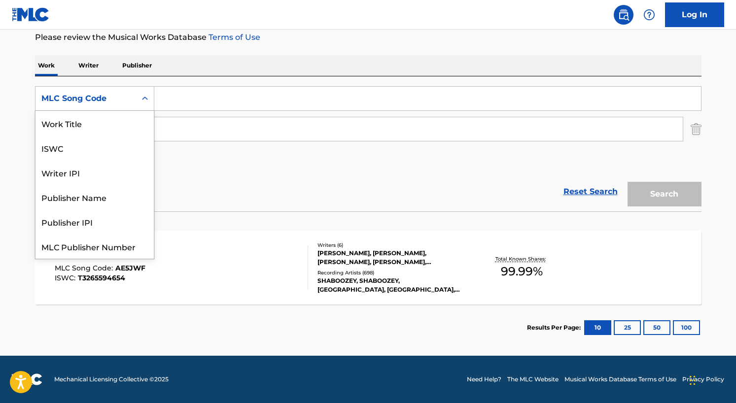
click at [143, 96] on icon "Search Form" at bounding box center [145, 99] width 10 height 10
click at [89, 124] on div "Work Title" at bounding box center [94, 123] width 118 height 25
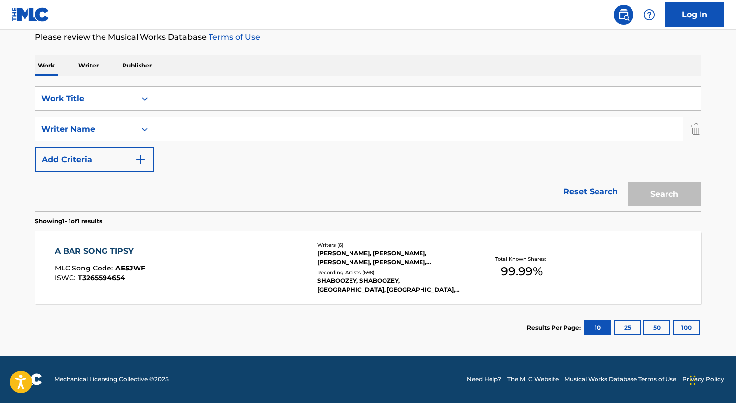
click at [177, 102] on input "Search Form" at bounding box center [427, 99] width 546 height 24
paste input "What I Want"
click at [627, 182] on button "Search" at bounding box center [664, 194] width 74 height 25
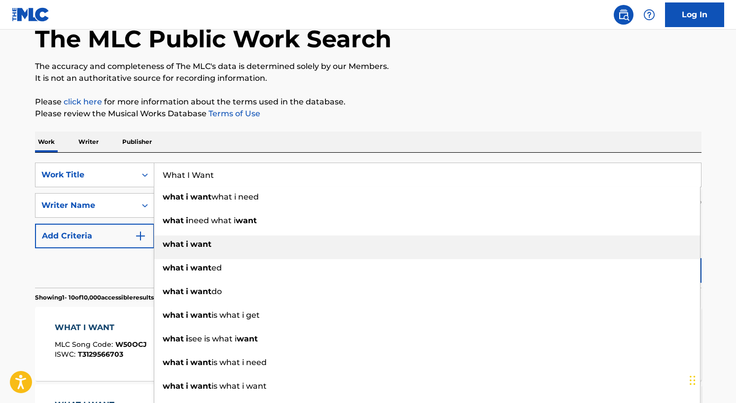
click at [185, 243] on span "Search Form" at bounding box center [185, 243] width 2 height 9
type input "what i want"
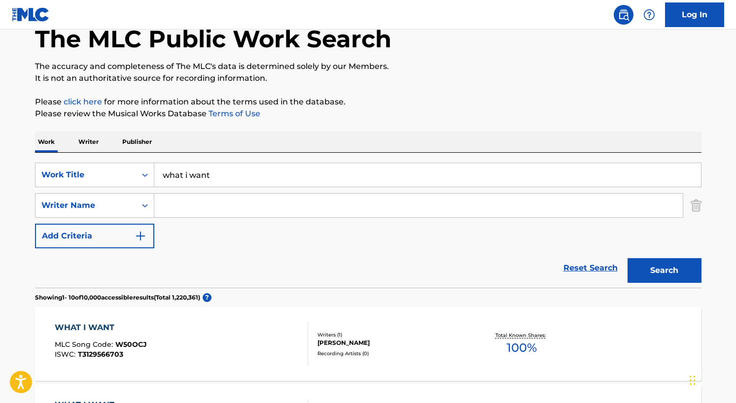
click at [660, 277] on button "Search" at bounding box center [664, 270] width 74 height 25
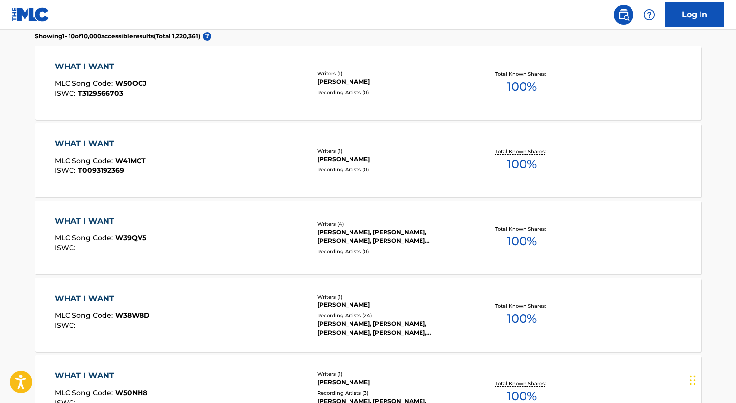
scroll to position [148, 0]
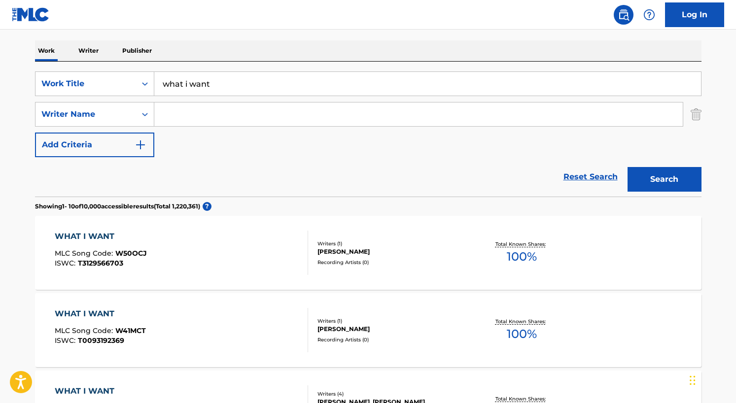
click at [170, 114] on input "Search Form" at bounding box center [418, 114] width 528 height 24
paste input "Morgan Wallen"
type input "Morgan Wallen"
click at [627, 167] on button "Search" at bounding box center [664, 179] width 74 height 25
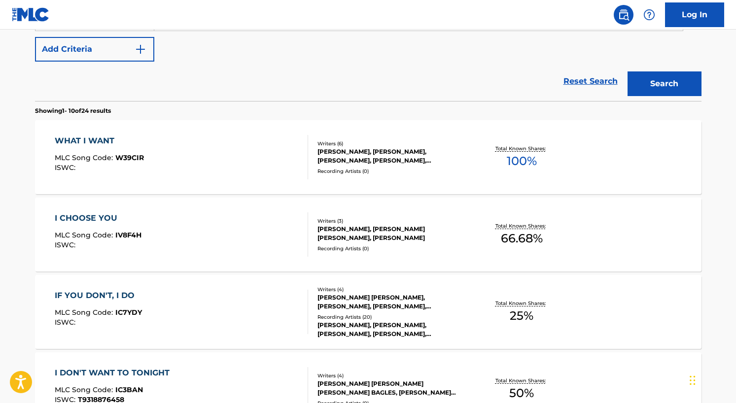
scroll to position [246, 0]
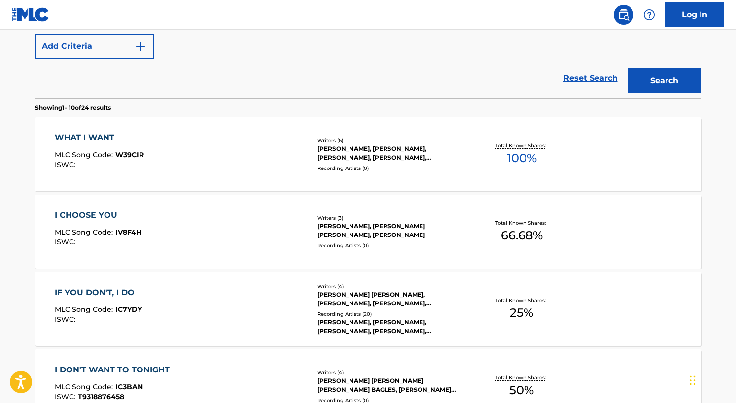
click at [334, 148] on div "JACOB KASHER HINDLIN, MORGAN COLE WALLEN, RYAN VOJTESAK, JOE REEVES, JOHN BYRON…" at bounding box center [391, 153] width 149 height 18
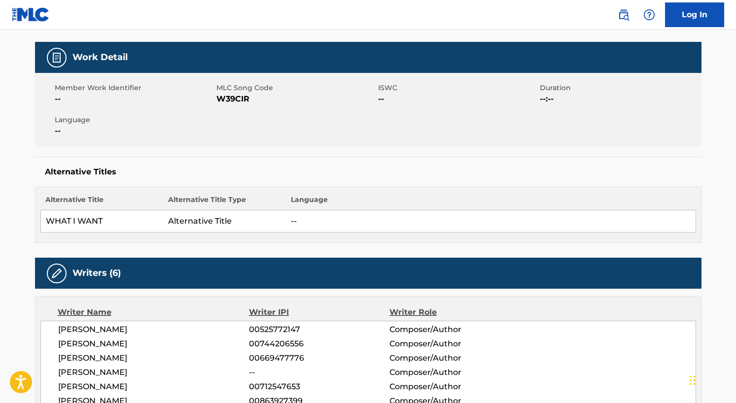
scroll to position [148, 0]
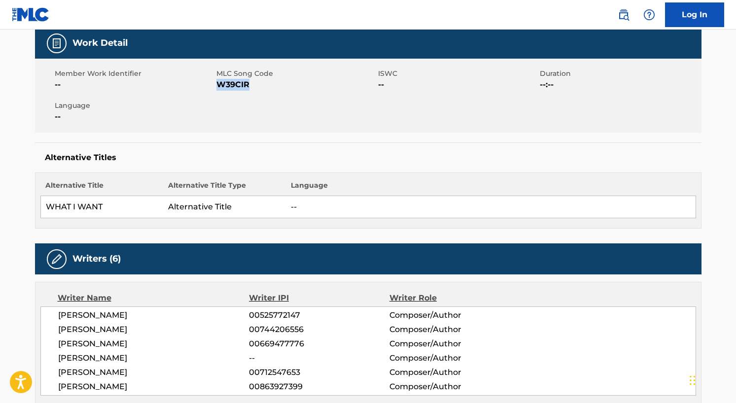
drag, startPoint x: 217, startPoint y: 85, endPoint x: 277, endPoint y: 93, distance: 60.6
click at [277, 93] on div "Member Work Identifier -- MLC Song Code W39CIR ISWC -- Duration --:-- Language …" at bounding box center [368, 96] width 666 height 74
copy span "W39CIR"
click at [415, 251] on div "Writers (6)" at bounding box center [368, 258] width 666 height 31
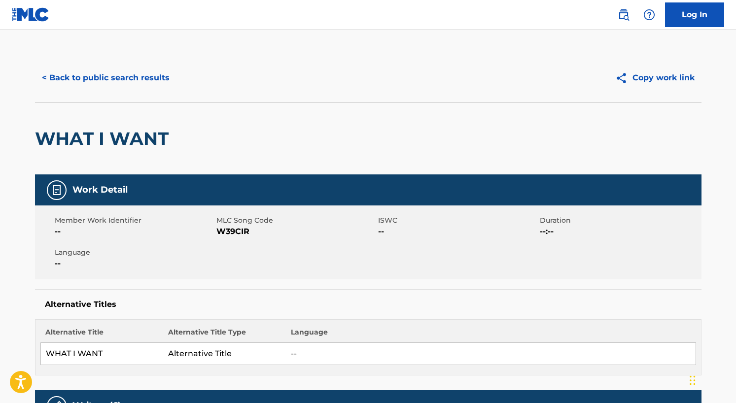
scroll to position [0, 0]
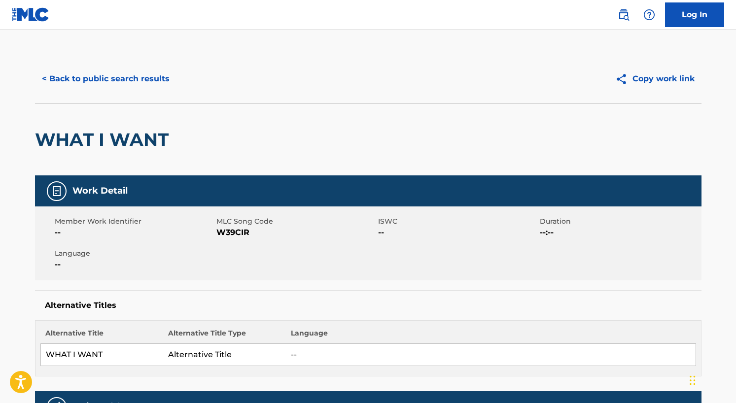
click at [648, 83] on button "Copy work link" at bounding box center [654, 79] width 93 height 25
click at [684, 72] on button "Copied!" at bounding box center [670, 79] width 63 height 25
click at [654, 77] on button "Copy work link" at bounding box center [654, 79] width 93 height 25
click at [663, 83] on button "Copy work link" at bounding box center [654, 79] width 93 height 25
click at [82, 76] on button "< Back to public search results" at bounding box center [105, 79] width 141 height 25
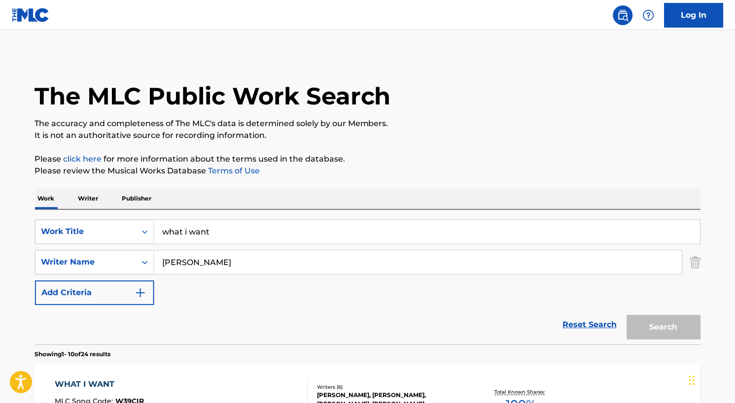
scroll to position [303, 0]
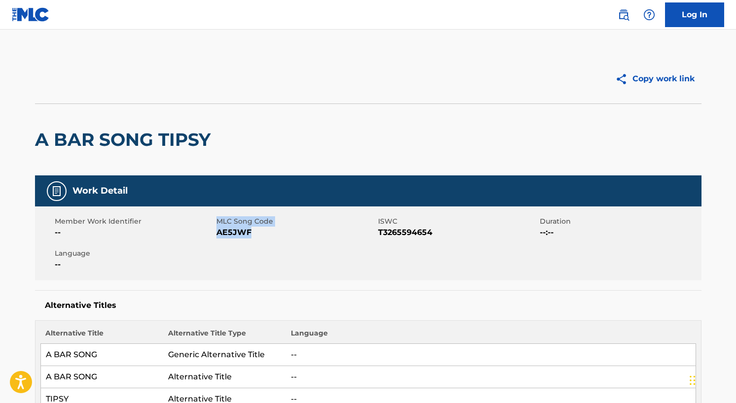
drag, startPoint x: 216, startPoint y: 234, endPoint x: 257, endPoint y: 233, distance: 40.9
click at [257, 233] on div "Member Work Identifier -- MLC Song Code AE5JWF ISWC T3265594654 Duration --:-- …" at bounding box center [368, 243] width 666 height 74
drag, startPoint x: 257, startPoint y: 233, endPoint x: 258, endPoint y: 239, distance: 6.1
click at [258, 239] on div "Member Work Identifier -- MLC Song Code AE5JWF ISWC T3265594654 Duration --:-- …" at bounding box center [368, 243] width 666 height 74
drag, startPoint x: 254, startPoint y: 234, endPoint x: 218, endPoint y: 235, distance: 36.5
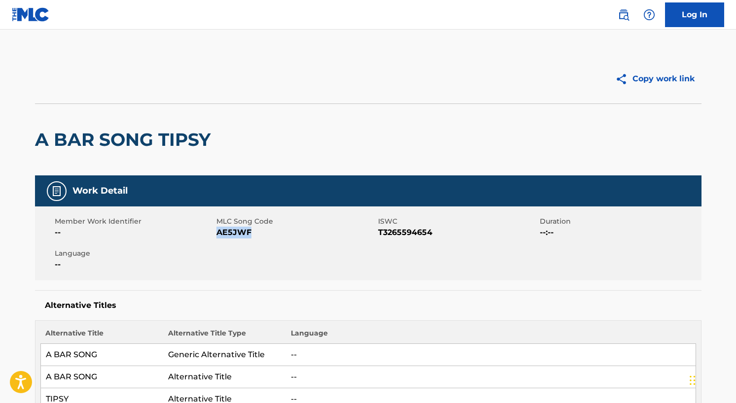
click at [218, 235] on span "AE5JWF" at bounding box center [295, 233] width 159 height 12
copy span "AE5JWF"
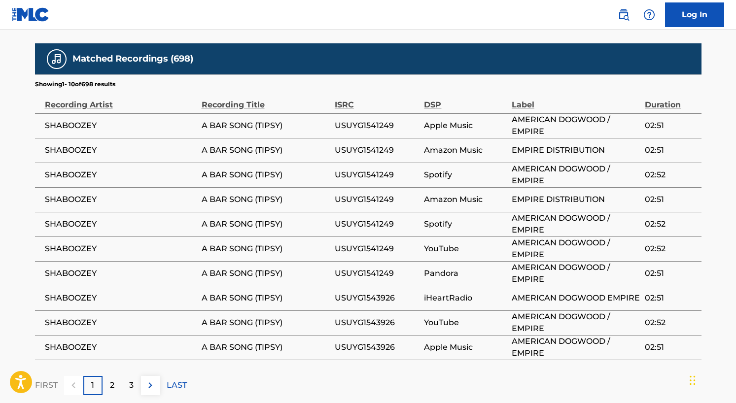
scroll to position [2007, 0]
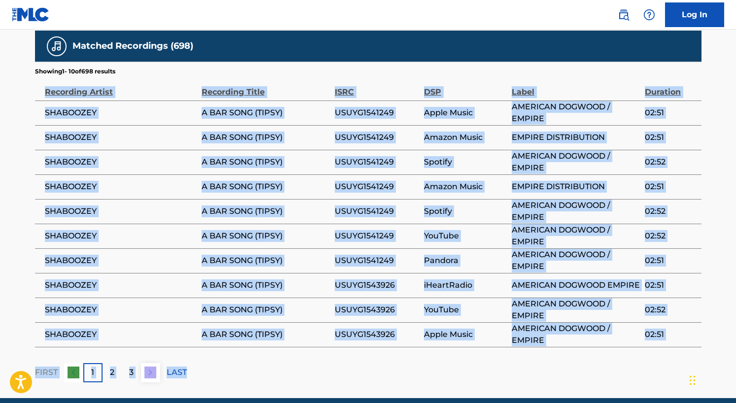
drag, startPoint x: 735, startPoint y: 342, endPoint x: 729, endPoint y: 198, distance: 145.0
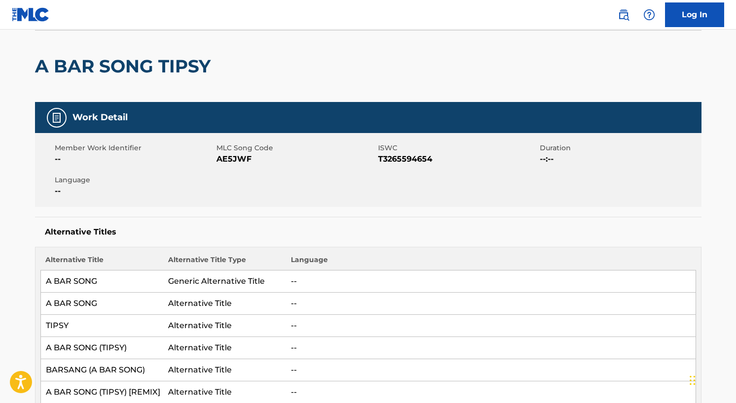
scroll to position [0, 0]
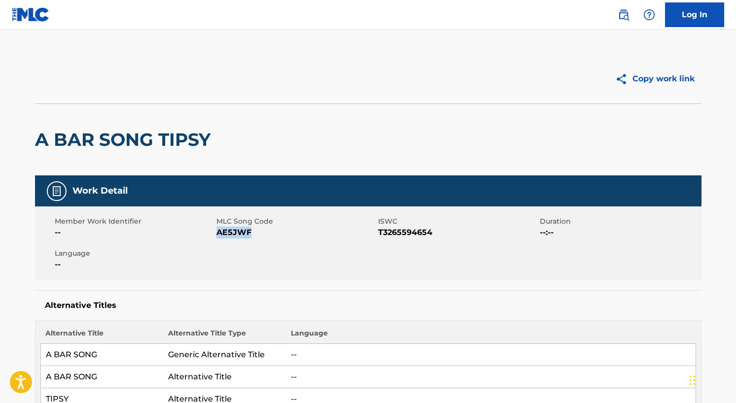
drag, startPoint x: 218, startPoint y: 234, endPoint x: 259, endPoint y: 238, distance: 40.6
click at [259, 238] on span "AE5JWF" at bounding box center [295, 233] width 159 height 12
copy span "AE5JWF"
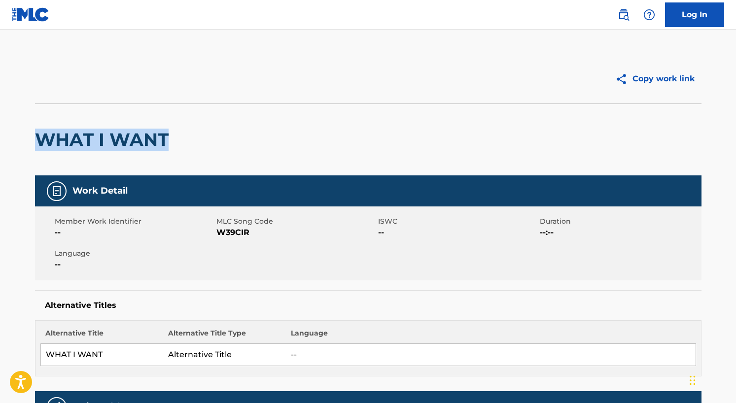
drag, startPoint x: 177, startPoint y: 140, endPoint x: 38, endPoint y: 127, distance: 140.0
click at [38, 127] on div "WHAT I WANT" at bounding box center [368, 139] width 666 height 72
copy h2 "WHAT I WANT"
